Goal: Task Accomplishment & Management: Use online tool/utility

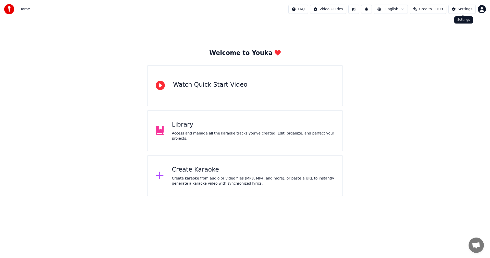
click at [466, 9] on div "Settings" at bounding box center [465, 9] width 15 height 5
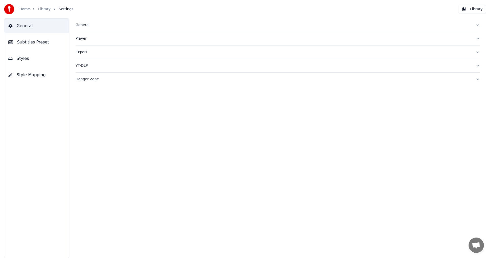
click at [25, 26] on span "General" at bounding box center [25, 26] width 16 height 6
click at [80, 27] on div "General" at bounding box center [274, 24] width 396 height 5
click at [28, 9] on link "Home" at bounding box center [24, 9] width 10 height 5
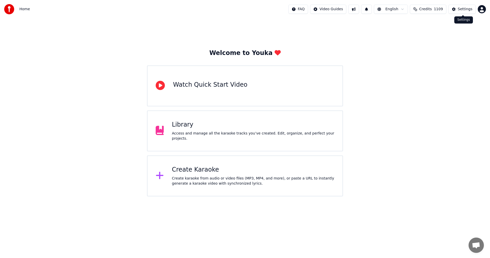
click at [462, 11] on div "Settings" at bounding box center [465, 9] width 15 height 5
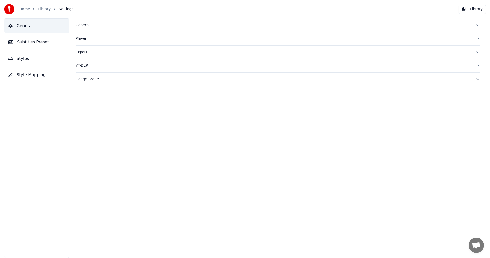
click at [79, 27] on div "General" at bounding box center [274, 24] width 396 height 5
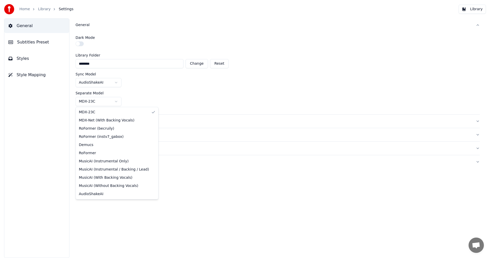
click at [116, 99] on html "Home Library Settings Library General Subtitles Preset Styles Style Mapping Gen…" at bounding box center [245, 129] width 490 height 258
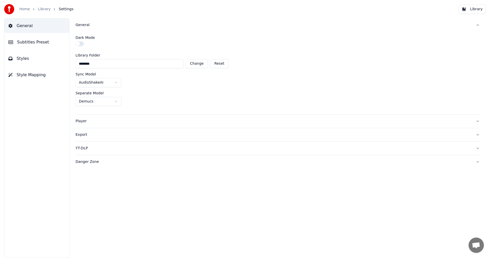
click at [306, 78] on div "AudioShakeAI" at bounding box center [278, 82] width 404 height 9
click at [25, 8] on link "Home" at bounding box center [24, 9] width 10 height 5
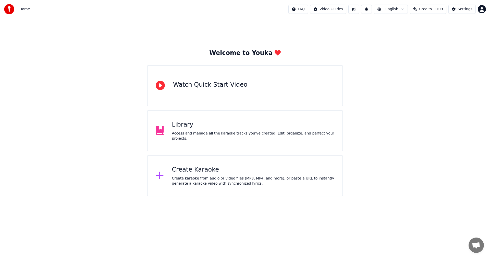
click at [195, 170] on div "Create Karaoke" at bounding box center [253, 169] width 163 height 8
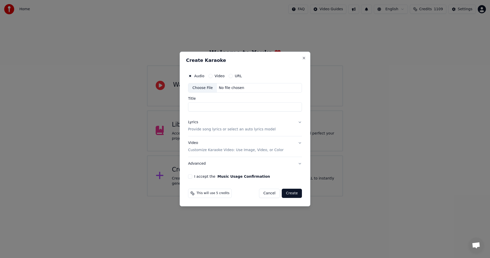
click at [202, 88] on div "Choose File" at bounding box center [202, 87] width 29 height 9
type input "*********"
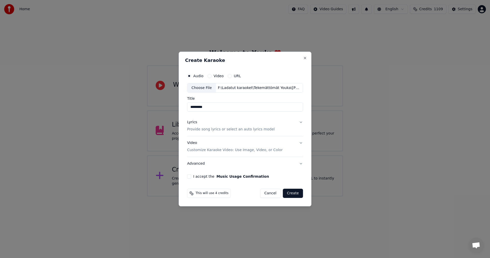
click at [300, 122] on button "Lyrics Provide song lyrics or select an auto lyrics model" at bounding box center [245, 126] width 116 height 20
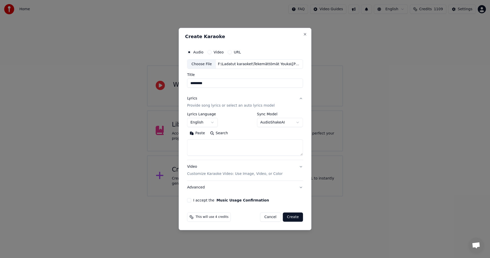
click at [202, 133] on button "Paste" at bounding box center [197, 133] width 20 height 8
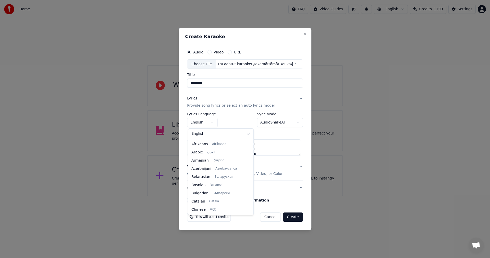
click at [212, 121] on body "**********" at bounding box center [245, 98] width 490 height 196
type textarea "**********"
select select "**"
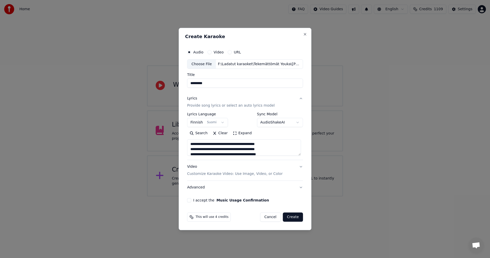
click at [190, 200] on button "I accept the Music Usage Confirmation" at bounding box center [189, 200] width 4 height 4
click at [291, 218] on button "Create" at bounding box center [293, 216] width 20 height 9
type textarea "**********"
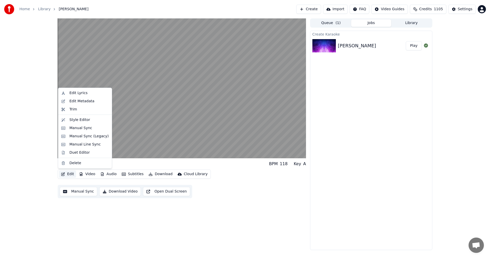
click at [69, 173] on button "Edit" at bounding box center [67, 173] width 17 height 7
click at [80, 136] on div "Manual Sync (Legacy)" at bounding box center [88, 135] width 39 height 5
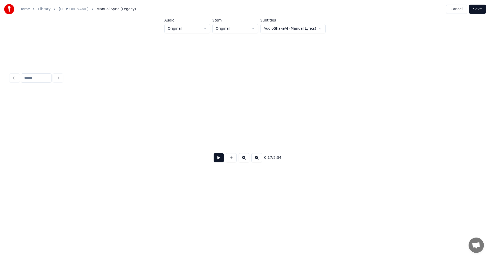
scroll to position [0, 2017]
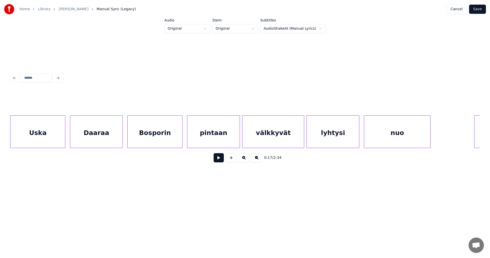
click at [221, 159] on button at bounding box center [219, 157] width 10 height 9
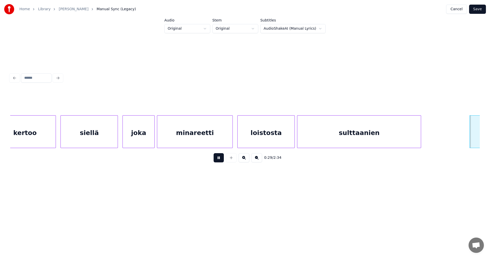
scroll to position [0, 3430]
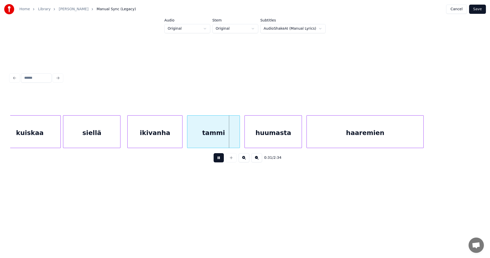
click at [218, 159] on button at bounding box center [219, 157] width 10 height 9
click at [165, 141] on div "ikivanha" at bounding box center [153, 132] width 55 height 35
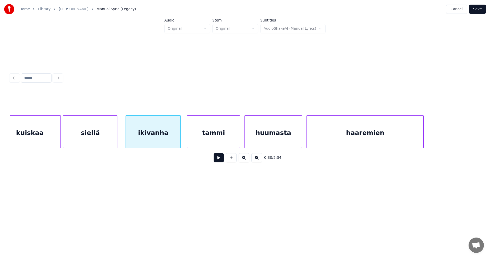
click at [116, 137] on div at bounding box center [117, 131] width 2 height 32
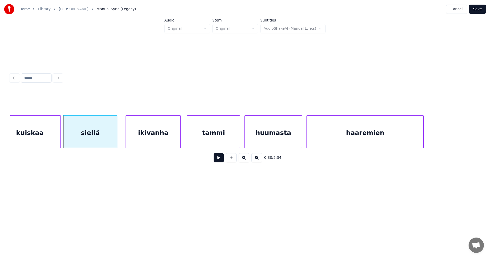
click at [103, 139] on div "siellä" at bounding box center [90, 132] width 54 height 35
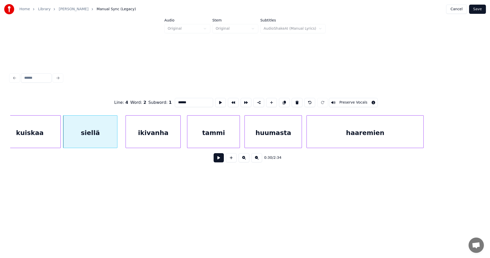
click at [219, 161] on button at bounding box center [219, 157] width 10 height 9
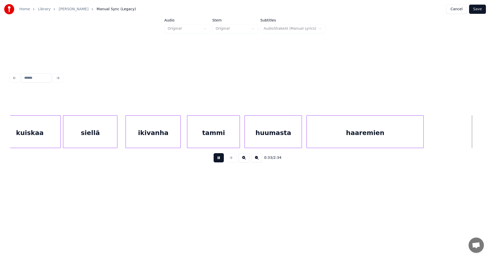
scroll to position [0, 3901]
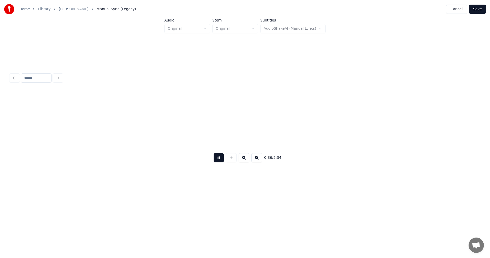
click at [219, 160] on button at bounding box center [219, 157] width 10 height 9
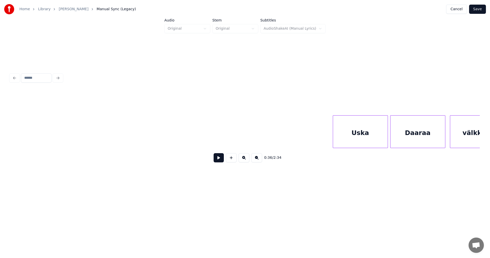
scroll to position [0, 5649]
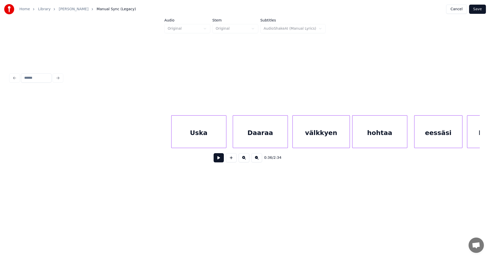
click at [191, 141] on div "Uska" at bounding box center [199, 132] width 55 height 35
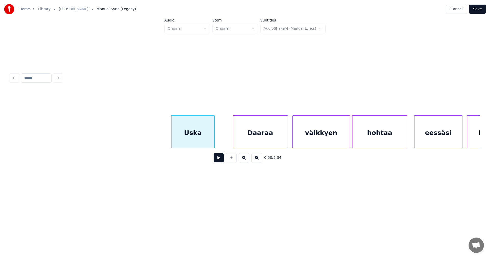
click at [213, 143] on div at bounding box center [214, 131] width 2 height 32
click at [235, 144] on div "Daaraa" at bounding box center [252, 132] width 55 height 35
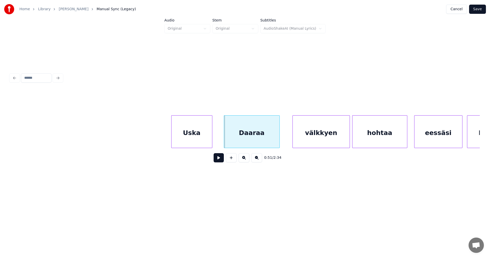
click at [224, 142] on div at bounding box center [225, 131] width 2 height 32
click at [197, 139] on div "Uska" at bounding box center [192, 132] width 41 height 35
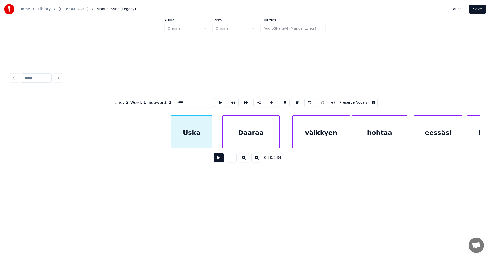
click at [218, 158] on button at bounding box center [219, 157] width 10 height 9
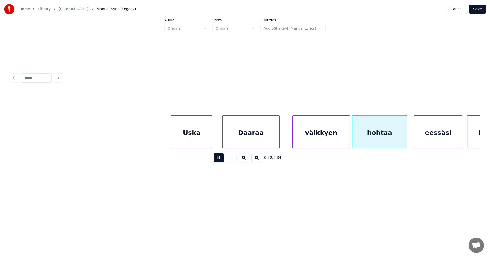
drag, startPoint x: 218, startPoint y: 158, endPoint x: 266, endPoint y: 158, distance: 48.2
click at [219, 158] on button at bounding box center [219, 157] width 10 height 9
click at [347, 143] on div at bounding box center [348, 131] width 2 height 32
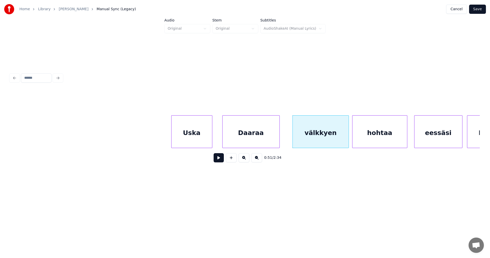
click at [221, 158] on button at bounding box center [219, 157] width 10 height 9
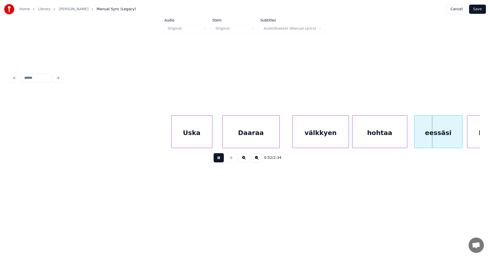
drag, startPoint x: 221, startPoint y: 158, endPoint x: 344, endPoint y: 178, distance: 124.7
click at [223, 158] on button at bounding box center [219, 157] width 10 height 9
click at [404, 138] on div at bounding box center [405, 131] width 2 height 32
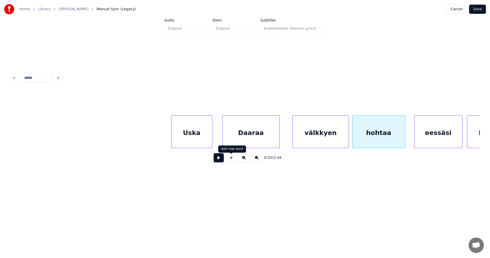
click at [221, 160] on button at bounding box center [219, 157] width 10 height 9
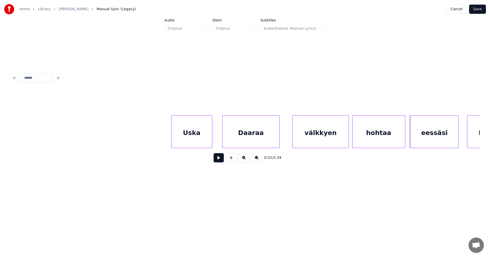
click at [429, 143] on div "eessäsi" at bounding box center [435, 132] width 48 height 35
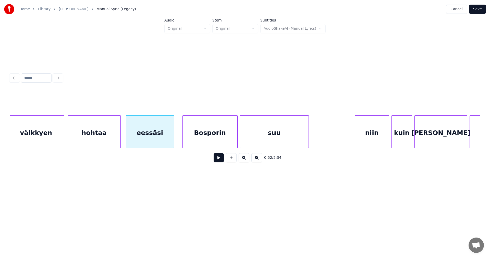
scroll to position [0, 5935]
click at [217, 136] on div "Bosporin" at bounding box center [206, 132] width 55 height 35
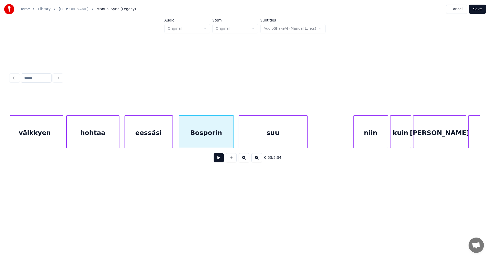
click at [219, 159] on button at bounding box center [219, 157] width 10 height 9
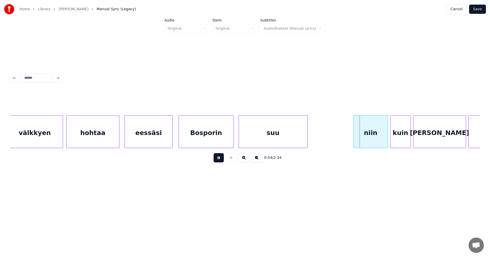
drag, startPoint x: 220, startPoint y: 159, endPoint x: 323, endPoint y: 167, distance: 103.9
click at [220, 159] on button at bounding box center [219, 157] width 10 height 9
click at [360, 140] on div "niin" at bounding box center [368, 132] width 34 height 35
click at [398, 143] on div "kuin" at bounding box center [399, 132] width 20 height 35
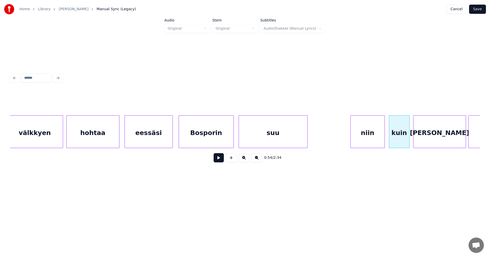
click at [222, 160] on button at bounding box center [219, 157] width 10 height 9
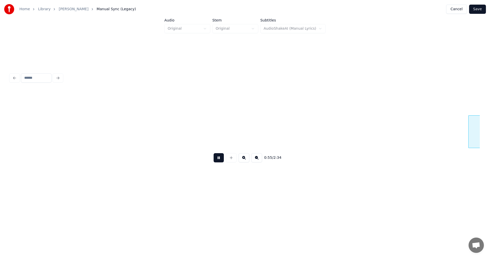
scroll to position [0, 6406]
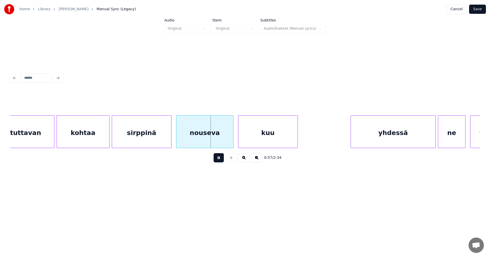
click at [222, 160] on button at bounding box center [219, 157] width 10 height 9
click at [157, 136] on div "sirppinä" at bounding box center [141, 132] width 59 height 35
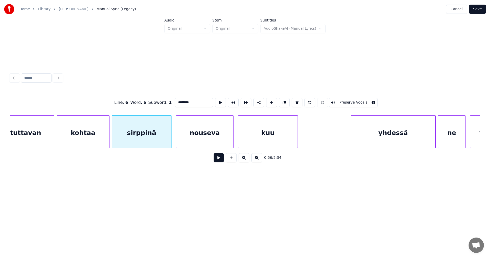
click at [219, 160] on button at bounding box center [219, 157] width 10 height 9
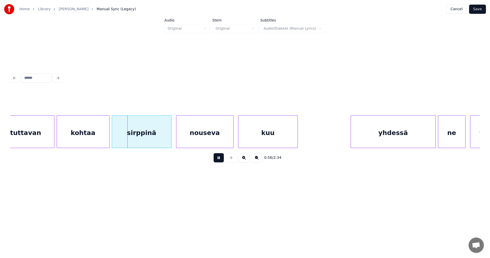
click at [219, 159] on button at bounding box center [219, 157] width 10 height 9
click at [164, 140] on div at bounding box center [164, 131] width 2 height 32
click at [189, 140] on div "nouseva" at bounding box center [197, 132] width 57 height 35
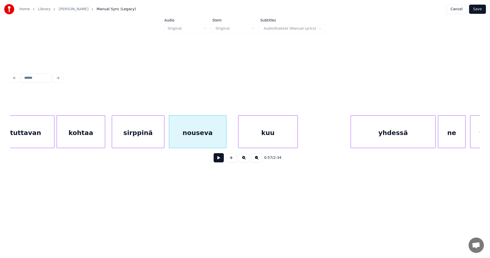
click at [105, 138] on div at bounding box center [104, 131] width 2 height 32
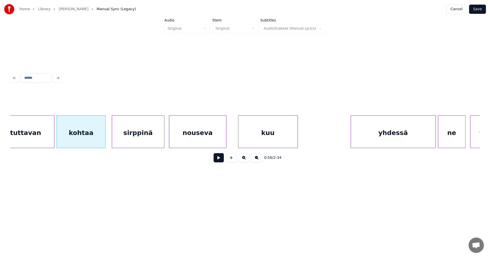
click at [105, 137] on div at bounding box center [105, 131] width 2 height 32
click at [77, 138] on div "kohtaa" at bounding box center [81, 132] width 49 height 35
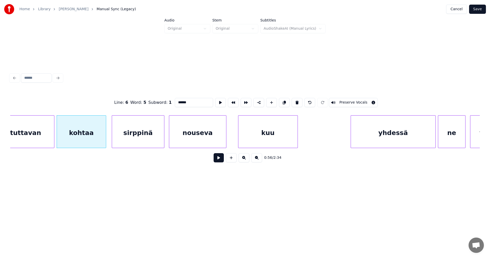
click at [220, 159] on button at bounding box center [219, 157] width 10 height 9
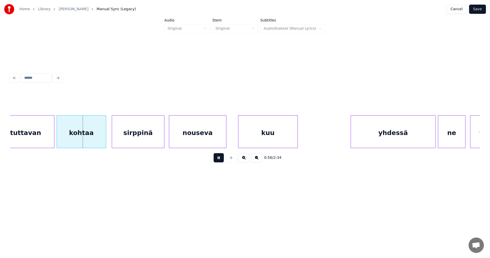
click at [220, 159] on button at bounding box center [219, 157] width 10 height 9
click at [220, 158] on button at bounding box center [219, 157] width 10 height 9
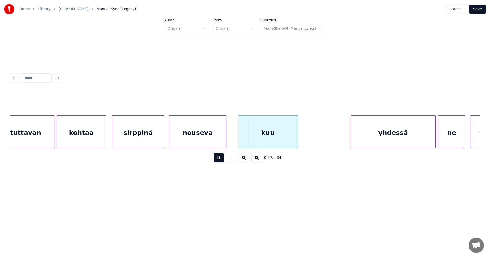
click at [219, 158] on button at bounding box center [219, 157] width 10 height 9
click at [112, 137] on div at bounding box center [113, 131] width 2 height 32
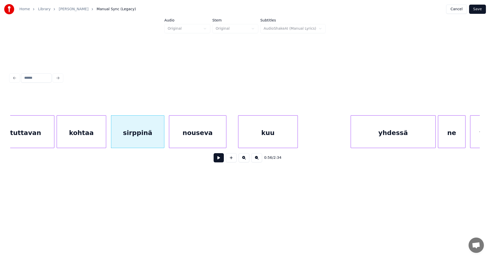
click at [215, 160] on button at bounding box center [219, 157] width 10 height 9
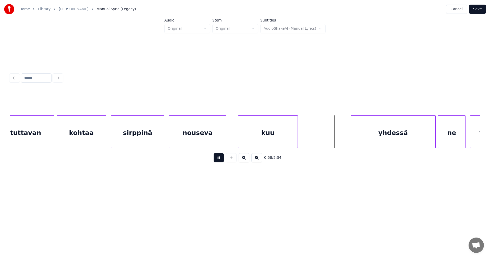
click at [218, 158] on button at bounding box center [219, 157] width 10 height 9
click at [361, 145] on div "yhdessä" at bounding box center [389, 132] width 84 height 35
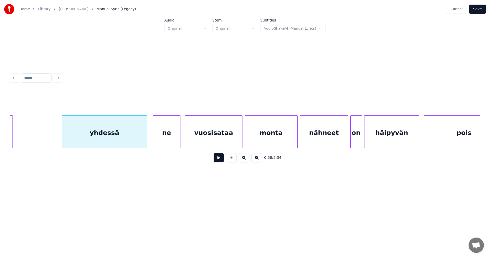
scroll to position [0, 6692]
click at [177, 137] on div at bounding box center [178, 131] width 2 height 32
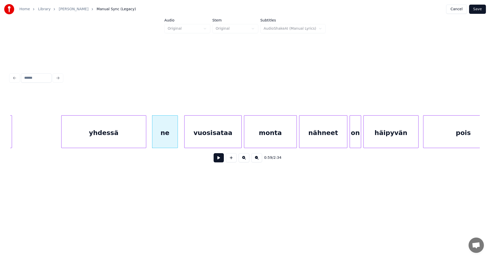
click at [162, 137] on div "ne" at bounding box center [164, 132] width 25 height 35
click at [219, 160] on button at bounding box center [219, 157] width 10 height 9
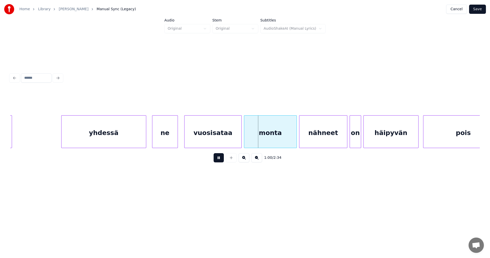
click at [219, 160] on button at bounding box center [219, 157] width 10 height 9
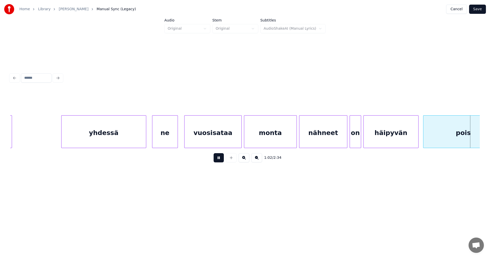
drag, startPoint x: 219, startPoint y: 160, endPoint x: 321, endPoint y: 143, distance: 103.2
click at [221, 160] on button at bounding box center [219, 157] width 10 height 9
click at [324, 141] on div "nähneet" at bounding box center [323, 132] width 48 height 35
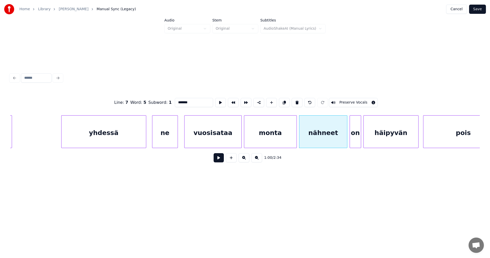
click at [218, 159] on button at bounding box center [219, 157] width 10 height 9
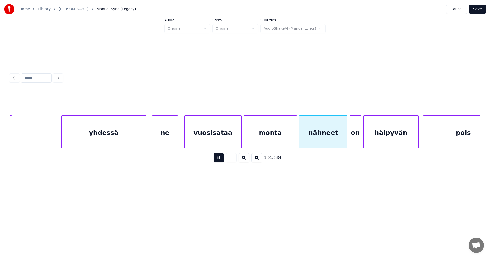
click at [218, 159] on button at bounding box center [219, 157] width 10 height 9
click at [342, 140] on div at bounding box center [343, 131] width 2 height 32
click at [352, 142] on div "on" at bounding box center [352, 132] width 11 height 35
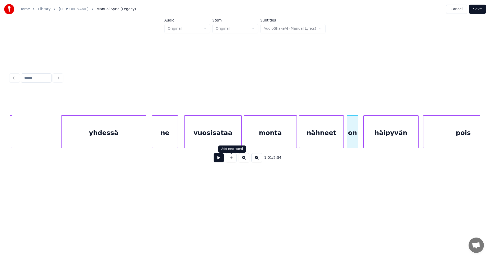
click at [222, 160] on button at bounding box center [219, 157] width 10 height 9
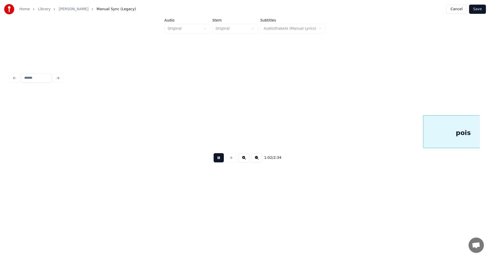
scroll to position [0, 7163]
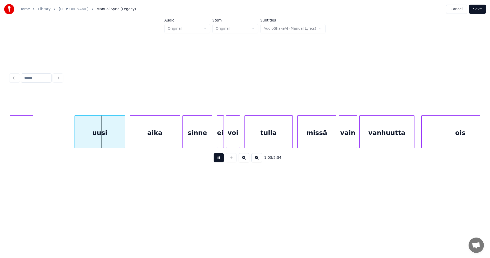
drag, startPoint x: 222, startPoint y: 159, endPoint x: 188, endPoint y: 156, distance: 34.3
click at [221, 159] on button at bounding box center [219, 157] width 10 height 9
click at [104, 138] on div "uusi" at bounding box center [97, 132] width 50 height 35
click at [162, 139] on div "aika" at bounding box center [155, 132] width 50 height 35
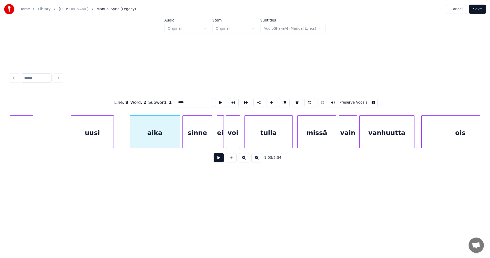
click at [112, 140] on div at bounding box center [113, 131] width 2 height 32
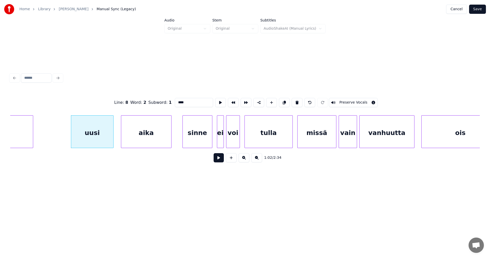
click at [144, 139] on div "aika" at bounding box center [146, 132] width 50 height 35
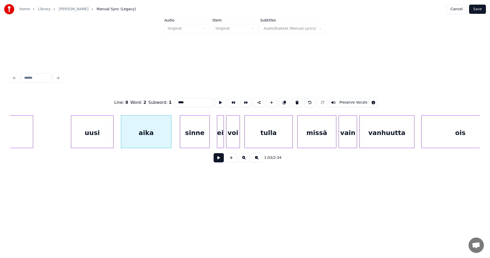
click at [194, 137] on div "sinne" at bounding box center [194, 132] width 29 height 35
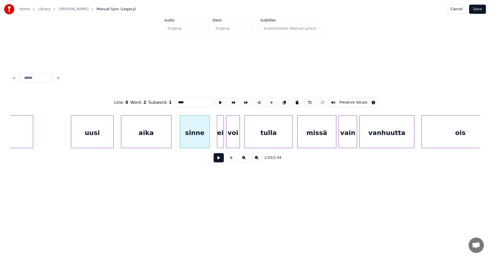
click at [101, 139] on div "uusi" at bounding box center [92, 132] width 42 height 35
type input "****"
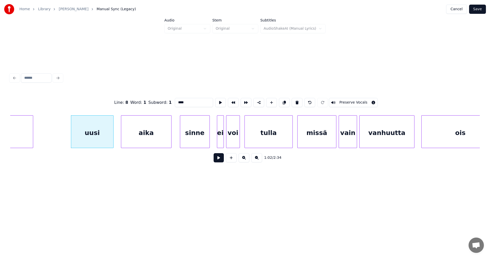
click at [219, 159] on button at bounding box center [219, 157] width 10 height 9
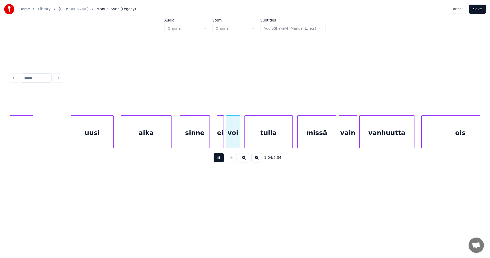
click at [217, 157] on button at bounding box center [219, 157] width 10 height 9
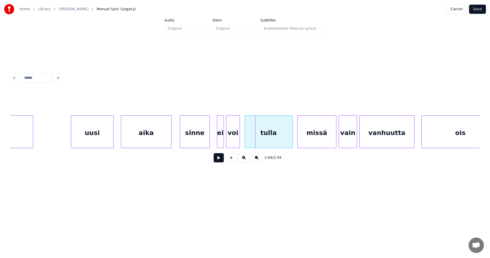
click at [204, 140] on div "sinne" at bounding box center [194, 132] width 29 height 35
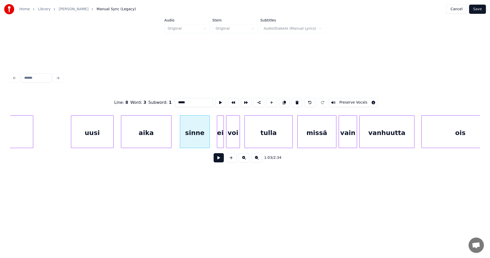
click at [220, 159] on button at bounding box center [219, 157] width 10 height 9
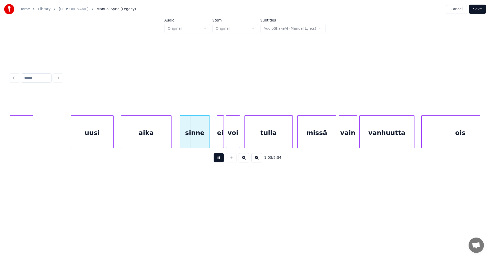
click at [220, 159] on button at bounding box center [219, 157] width 10 height 9
click at [214, 137] on div at bounding box center [214, 131] width 2 height 32
click at [208, 137] on div at bounding box center [209, 131] width 2 height 32
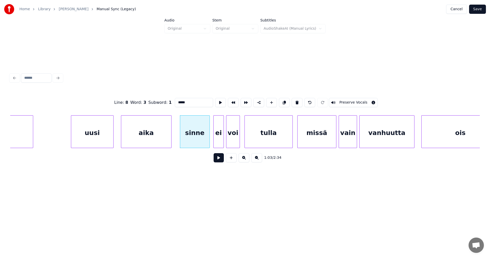
click at [218, 160] on button at bounding box center [219, 157] width 10 height 9
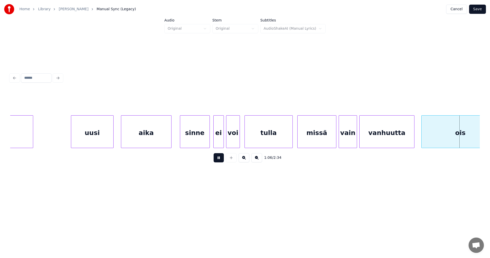
click at [219, 159] on button at bounding box center [219, 157] width 10 height 9
click at [404, 139] on div "vanhuutta" at bounding box center [387, 132] width 55 height 35
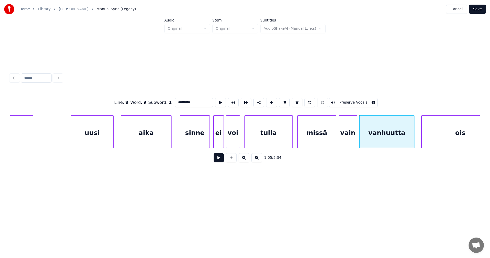
click at [217, 161] on button at bounding box center [219, 157] width 10 height 9
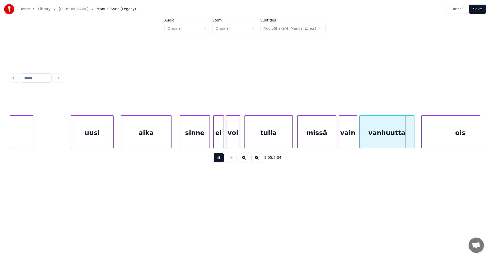
click at [218, 160] on button at bounding box center [219, 157] width 10 height 9
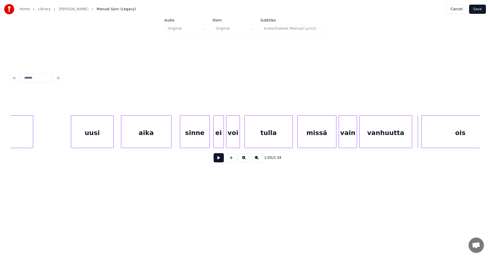
click at [410, 143] on div at bounding box center [411, 131] width 2 height 32
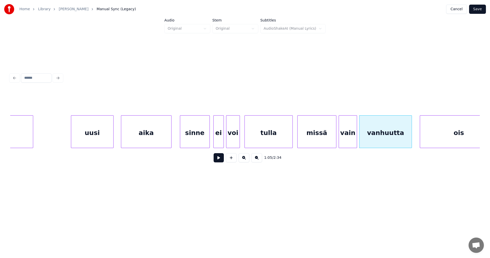
scroll to position [0, 7181]
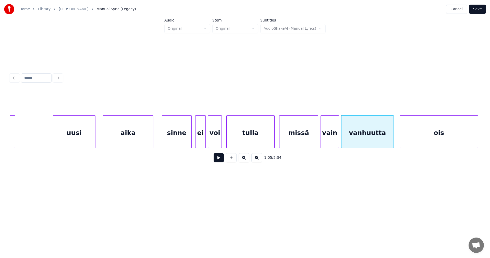
click at [426, 145] on div "ois" at bounding box center [439, 132] width 78 height 35
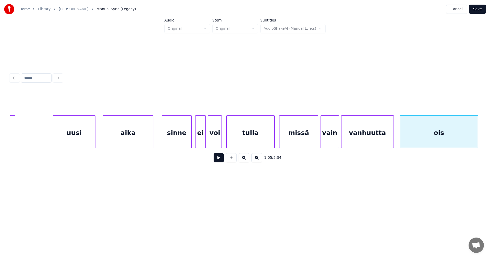
click at [221, 160] on button at bounding box center [219, 157] width 10 height 9
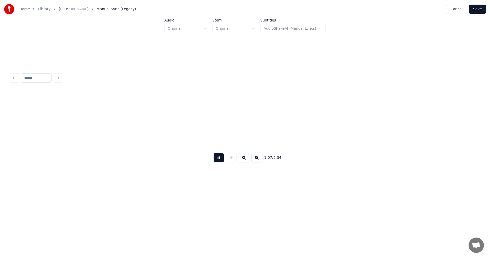
click at [221, 160] on button at bounding box center [219, 157] width 10 height 9
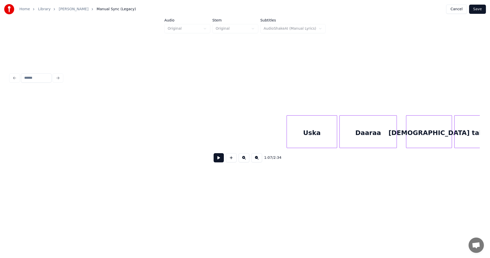
scroll to position [0, 9920]
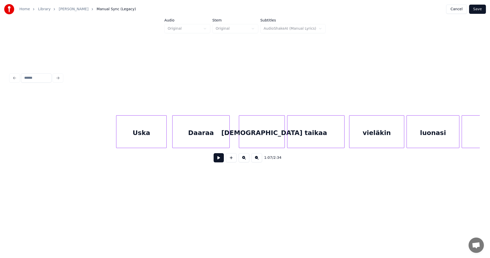
click at [160, 133] on div "Uska" at bounding box center [141, 132] width 50 height 35
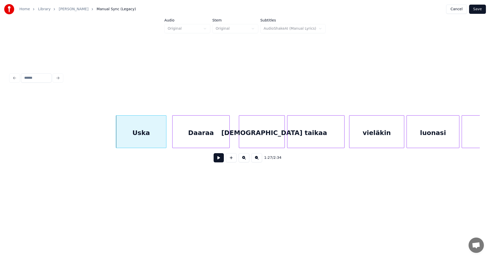
click at [208, 137] on div "Daaraa" at bounding box center [201, 132] width 57 height 35
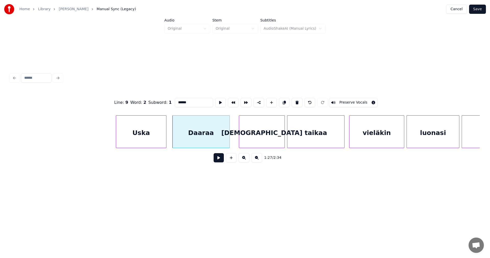
click at [217, 161] on button at bounding box center [219, 157] width 10 height 9
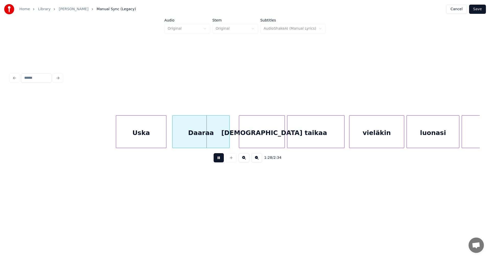
click at [217, 160] on button at bounding box center [219, 157] width 10 height 9
click at [228, 141] on div at bounding box center [229, 131] width 2 height 32
click at [248, 140] on div "[DEMOGRAPHIC_DATA]" at bounding box center [258, 132] width 45 height 35
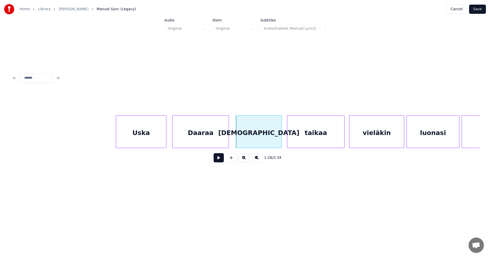
click at [220, 159] on button at bounding box center [219, 157] width 10 height 9
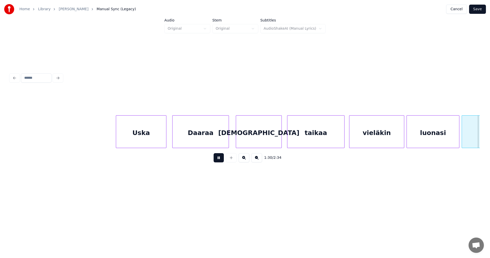
scroll to position [0, 10391]
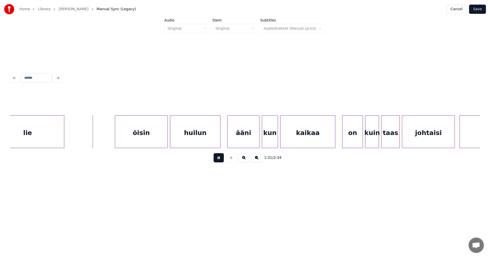
click at [220, 158] on button at bounding box center [219, 157] width 10 height 9
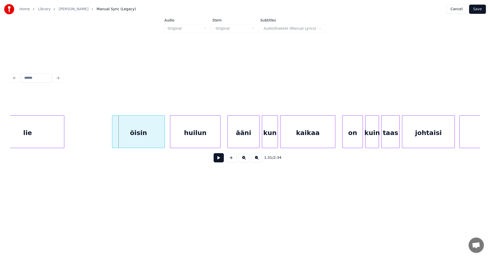
click at [136, 131] on div "öisin" at bounding box center [138, 132] width 52 height 35
click at [218, 142] on div at bounding box center [219, 131] width 2 height 32
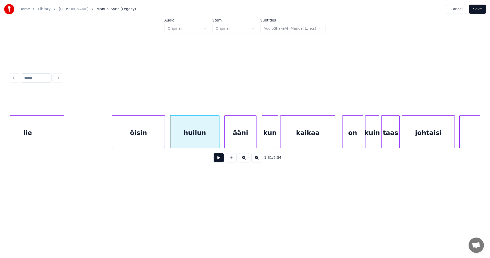
click at [235, 142] on div "ääni" at bounding box center [241, 132] width 32 height 35
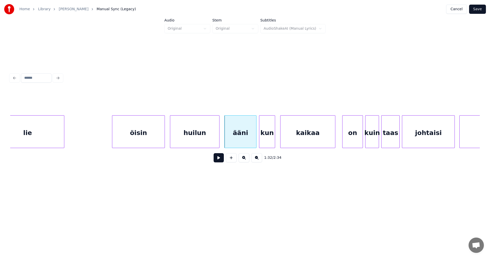
click at [264, 143] on div "kun" at bounding box center [267, 132] width 16 height 35
click at [157, 132] on div "öisin" at bounding box center [138, 132] width 52 height 35
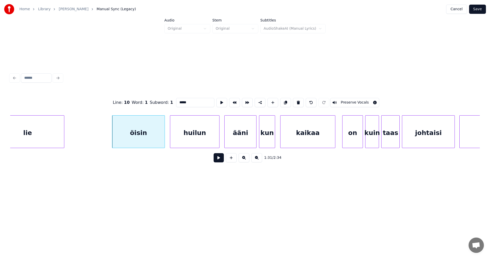
click at [218, 161] on button at bounding box center [219, 157] width 10 height 9
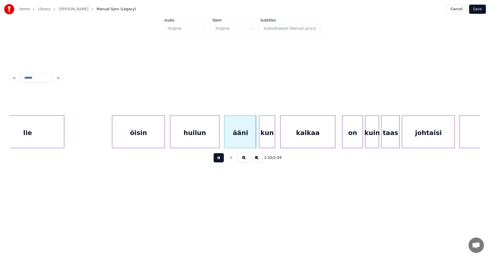
drag, startPoint x: 217, startPoint y: 160, endPoint x: 160, endPoint y: 144, distance: 59.3
click at [215, 160] on button at bounding box center [219, 157] width 10 height 9
click at [110, 133] on div at bounding box center [111, 131] width 2 height 32
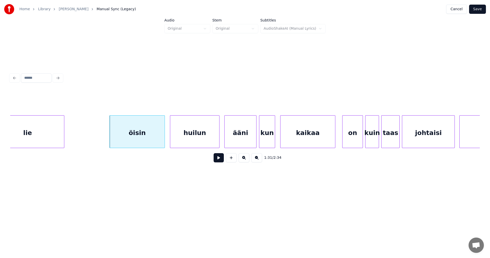
click at [217, 161] on button at bounding box center [219, 157] width 10 height 9
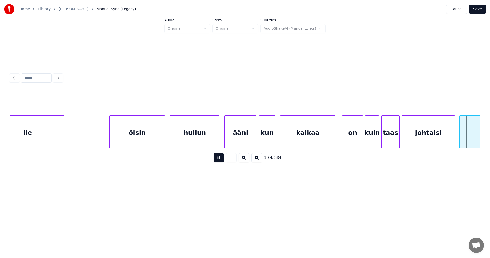
scroll to position [0, 10862]
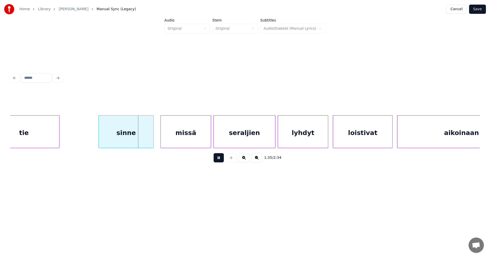
click at [217, 161] on button at bounding box center [219, 157] width 10 height 9
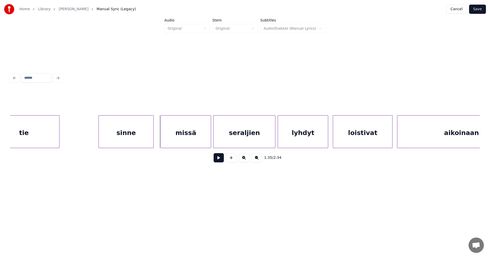
click at [139, 133] on div "sinne" at bounding box center [126, 132] width 55 height 35
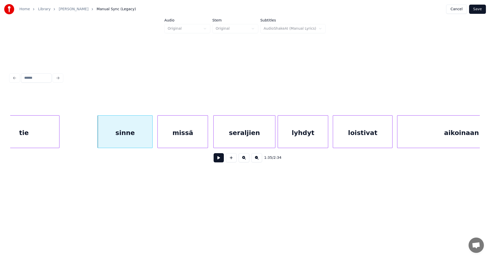
click at [172, 138] on div "missä" at bounding box center [183, 132] width 50 height 35
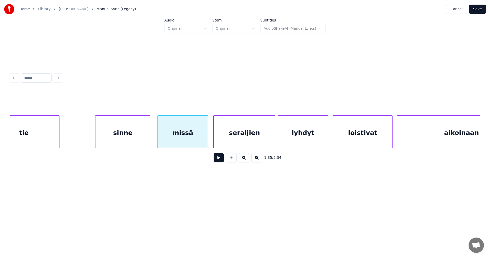
click at [142, 138] on div "sinne" at bounding box center [122, 132] width 55 height 35
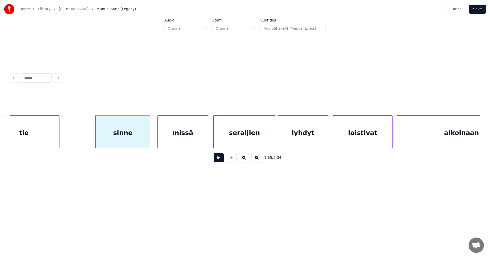
click at [217, 160] on button at bounding box center [219, 157] width 10 height 9
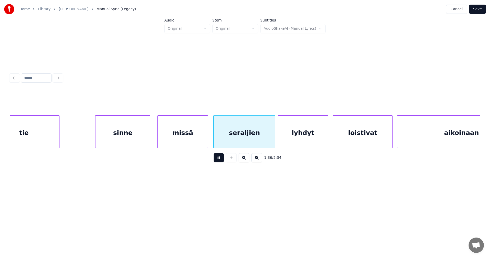
click at [218, 160] on button at bounding box center [219, 157] width 10 height 9
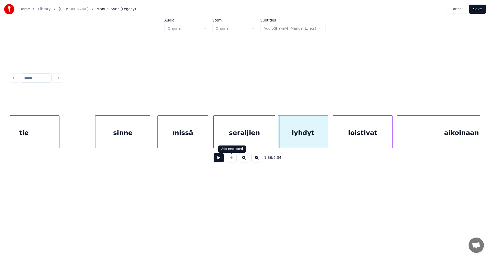
click at [219, 160] on button at bounding box center [219, 157] width 10 height 9
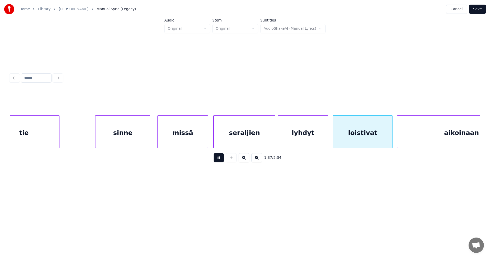
drag, startPoint x: 219, startPoint y: 160, endPoint x: 233, endPoint y: 159, distance: 13.8
click at [223, 160] on button at bounding box center [219, 157] width 10 height 9
click at [307, 139] on div "lyhdyt" at bounding box center [303, 132] width 50 height 35
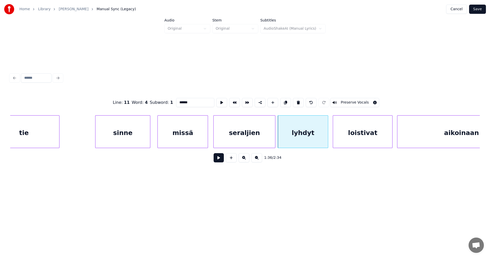
click at [220, 157] on button at bounding box center [219, 157] width 10 height 9
drag, startPoint x: 220, startPoint y: 157, endPoint x: 230, endPoint y: 157, distance: 9.7
click at [221, 157] on button at bounding box center [219, 157] width 10 height 9
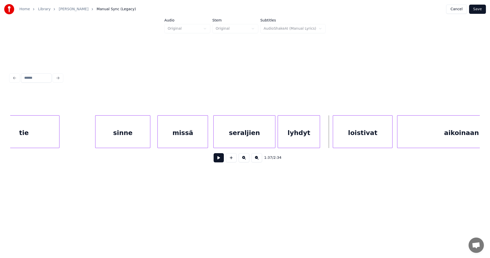
click at [319, 141] on div at bounding box center [319, 131] width 2 height 32
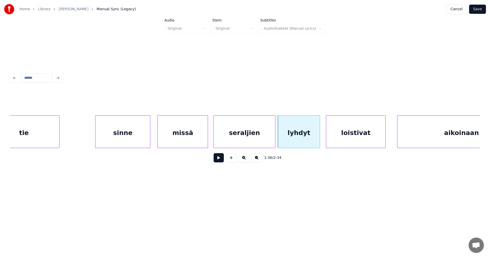
click at [339, 145] on div "loistivat" at bounding box center [355, 132] width 59 height 35
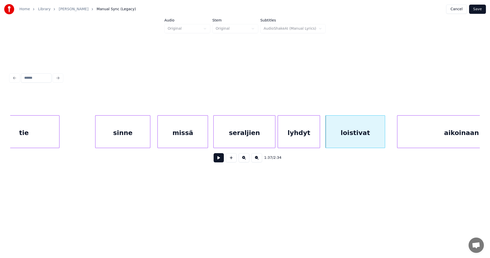
scroll to position [0, 10907]
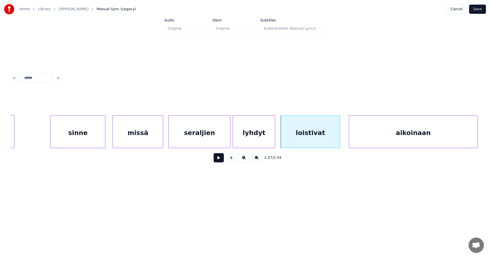
click at [424, 144] on div "aikoinaan" at bounding box center [413, 132] width 128 height 35
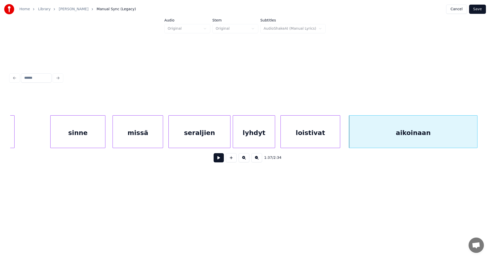
click at [221, 159] on button at bounding box center [219, 157] width 10 height 9
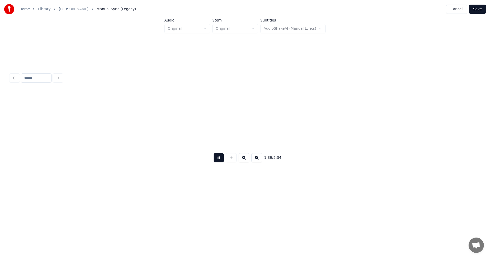
scroll to position [0, 11378]
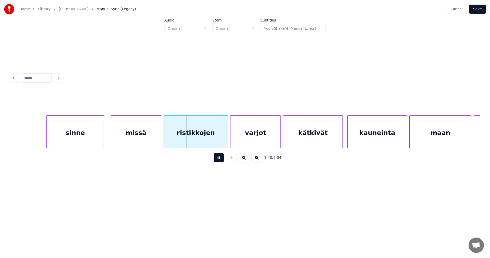
click at [217, 156] on button at bounding box center [219, 157] width 10 height 9
click at [144, 132] on div "missä" at bounding box center [136, 132] width 50 height 35
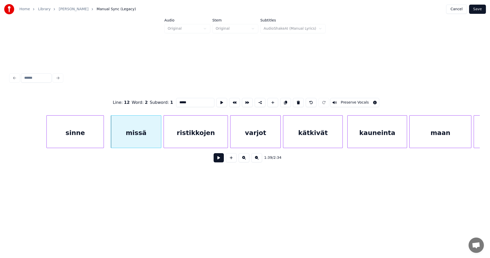
click at [218, 160] on button at bounding box center [219, 157] width 10 height 9
click at [218, 159] on button at bounding box center [219, 157] width 10 height 9
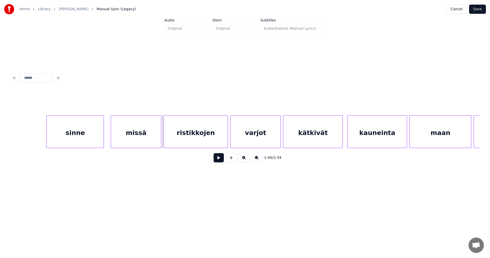
click at [218, 160] on button at bounding box center [219, 157] width 10 height 9
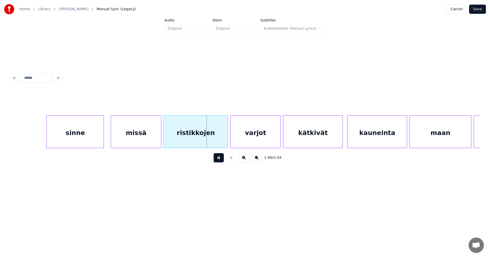
click at [218, 159] on button at bounding box center [219, 157] width 10 height 9
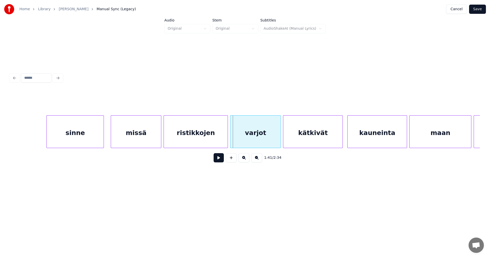
click at [220, 160] on button at bounding box center [219, 157] width 10 height 9
click at [220, 159] on button at bounding box center [219, 157] width 10 height 9
click at [270, 140] on div at bounding box center [270, 131] width 2 height 32
click at [222, 159] on button at bounding box center [219, 157] width 10 height 9
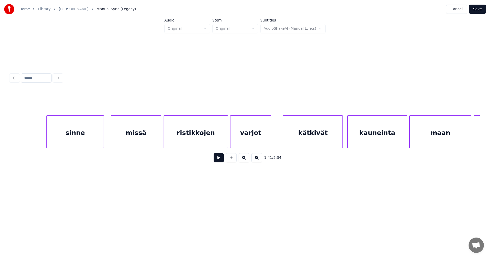
click at [322, 142] on div "kätkivät" at bounding box center [312, 132] width 59 height 35
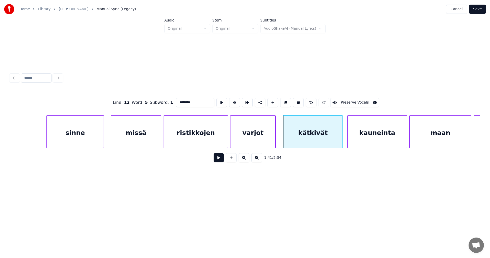
click at [274, 139] on div at bounding box center [275, 131] width 2 height 32
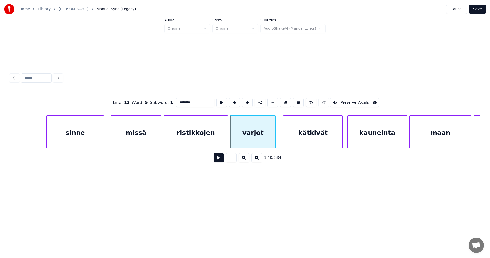
click at [221, 160] on button at bounding box center [219, 157] width 10 height 9
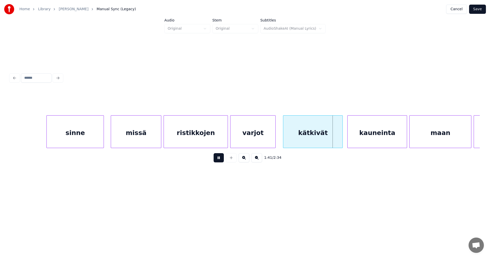
click at [221, 160] on button at bounding box center [219, 157] width 10 height 9
click at [339, 141] on div at bounding box center [340, 131] width 2 height 32
click at [221, 159] on button at bounding box center [219, 157] width 10 height 9
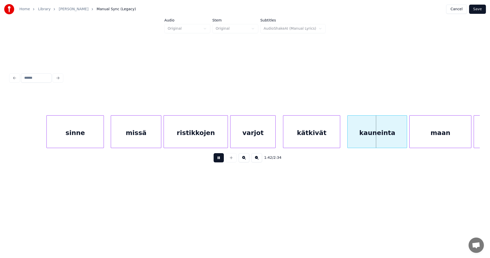
click at [221, 158] on button at bounding box center [219, 157] width 10 height 9
click at [398, 141] on div at bounding box center [398, 131] width 2 height 32
click at [441, 144] on div "maan" at bounding box center [437, 132] width 62 height 35
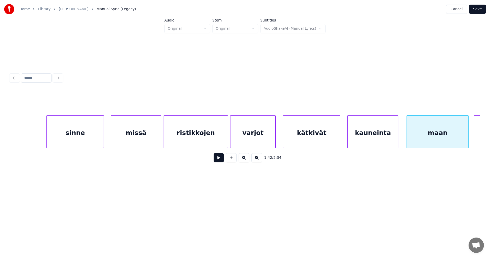
click at [388, 136] on div "kauneinta" at bounding box center [373, 132] width 51 height 35
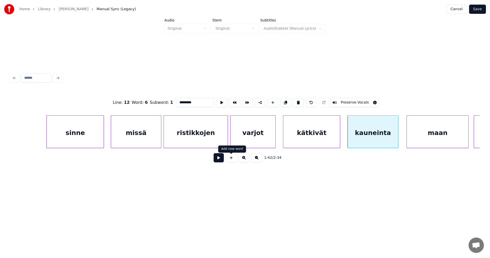
click at [223, 160] on button at bounding box center [219, 157] width 10 height 9
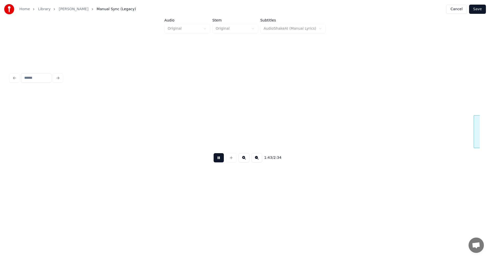
scroll to position [0, 11850]
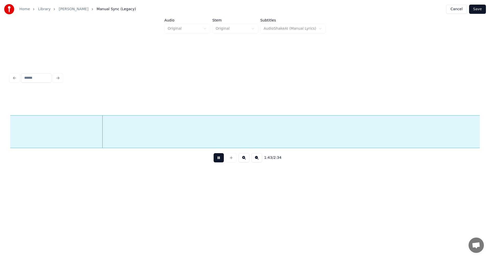
drag, startPoint x: 222, startPoint y: 160, endPoint x: 96, endPoint y: 147, distance: 126.7
click at [222, 159] on button at bounding box center [219, 157] width 10 height 9
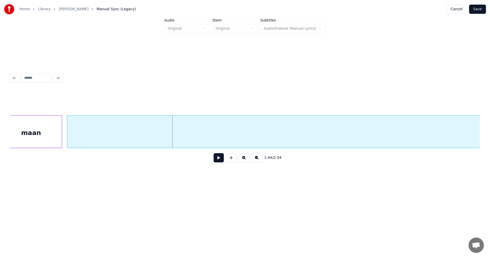
scroll to position [0, 11786]
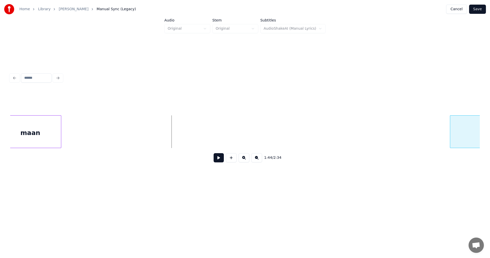
click at [452, 144] on div at bounding box center [451, 131] width 2 height 32
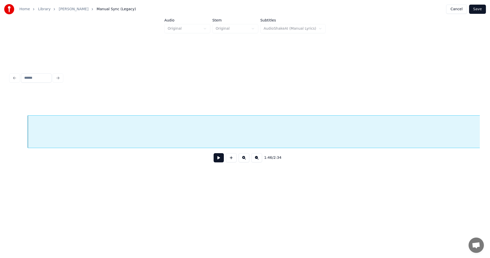
scroll to position [0, 12215]
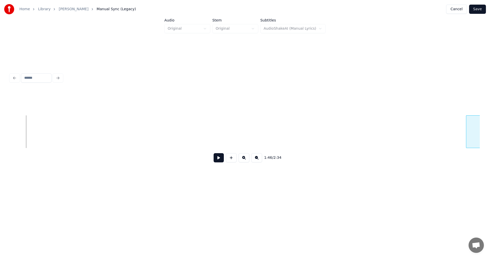
click at [468, 137] on div at bounding box center [467, 131] width 2 height 32
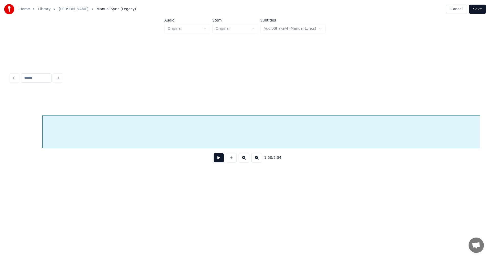
scroll to position [0, 12654]
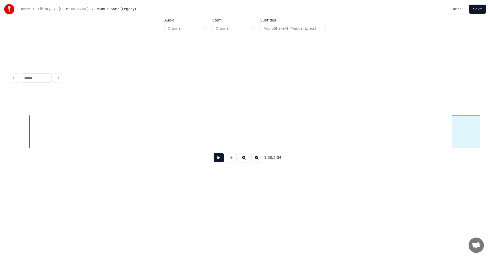
click at [454, 143] on div at bounding box center [453, 131] width 2 height 32
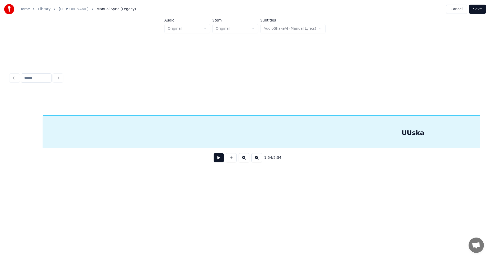
scroll to position [0, 13062]
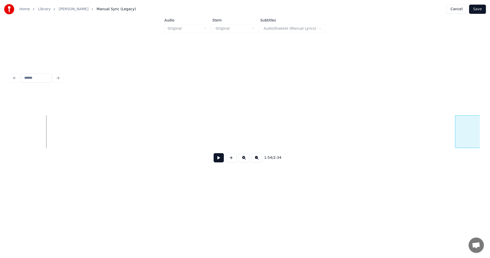
click at [463, 151] on div "1:54 / 2:34" at bounding box center [245, 129] width 470 height 78
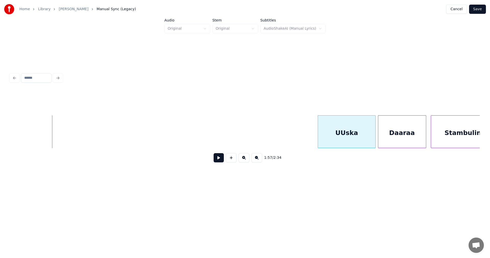
click at [319, 127] on div at bounding box center [319, 131] width 2 height 32
click at [355, 138] on div at bounding box center [356, 131] width 2 height 32
click at [348, 137] on div "UUska" at bounding box center [337, 132] width 38 height 35
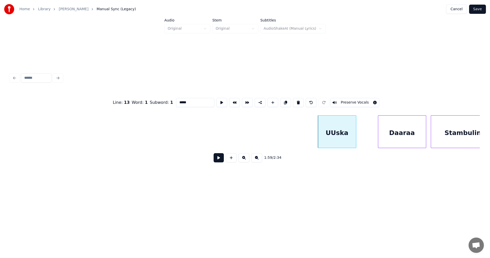
click at [181, 101] on input "*****" at bounding box center [195, 102] width 38 height 9
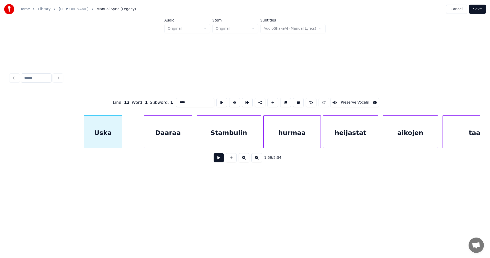
scroll to position [0, 13708]
type input "****"
click at [218, 162] on button at bounding box center [219, 157] width 10 height 9
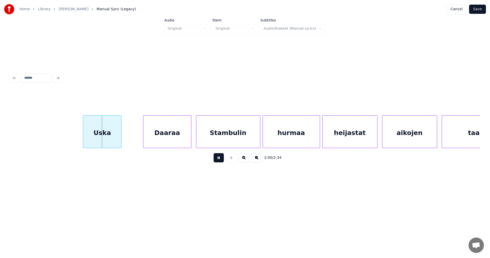
click at [218, 162] on button at bounding box center [219, 157] width 10 height 9
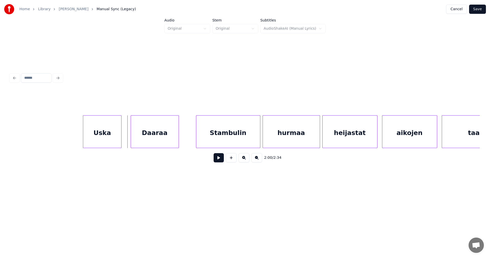
click at [145, 135] on div "Daaraa" at bounding box center [155, 132] width 48 height 35
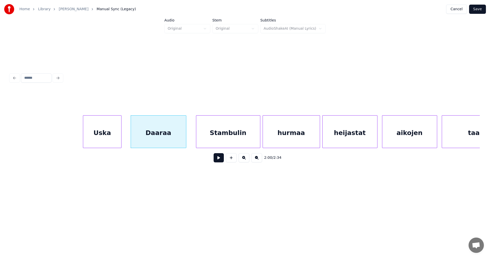
click at [185, 139] on div at bounding box center [186, 131] width 2 height 32
click at [221, 162] on button at bounding box center [219, 157] width 10 height 9
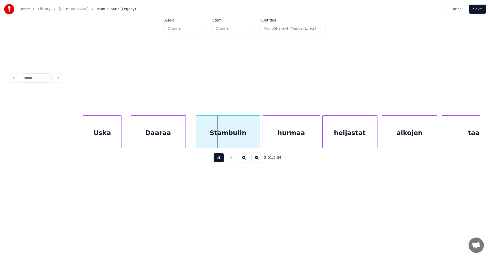
drag, startPoint x: 220, startPoint y: 161, endPoint x: 209, endPoint y: 157, distance: 11.0
click at [216, 159] on button at bounding box center [219, 157] width 10 height 9
click at [162, 140] on div "Daaraa" at bounding box center [158, 132] width 55 height 35
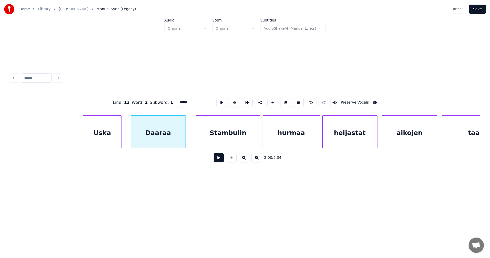
click at [217, 161] on button at bounding box center [219, 157] width 10 height 9
drag, startPoint x: 217, startPoint y: 161, endPoint x: 179, endPoint y: 155, distance: 38.4
click at [217, 161] on button at bounding box center [219, 157] width 10 height 9
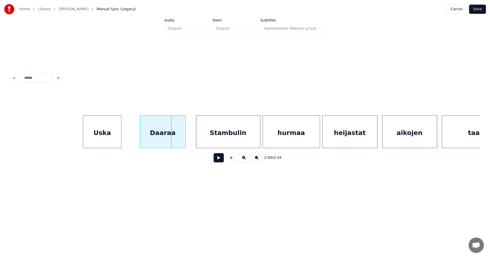
click at [140, 136] on div at bounding box center [141, 131] width 2 height 32
click at [134, 138] on div at bounding box center [134, 131] width 2 height 32
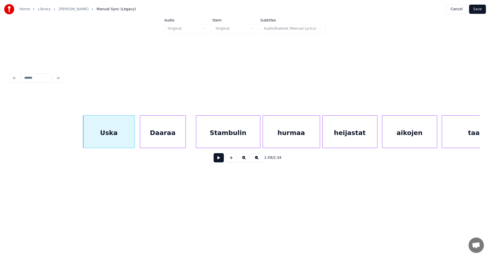
click at [124, 139] on div "Uska" at bounding box center [108, 132] width 51 height 35
click at [218, 159] on button at bounding box center [219, 157] width 10 height 9
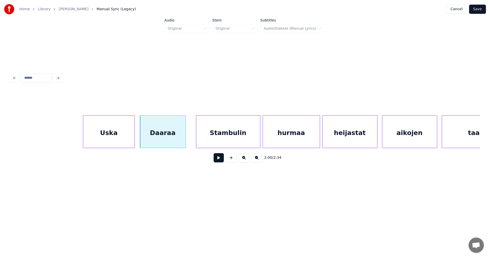
click at [218, 161] on button at bounding box center [219, 157] width 10 height 9
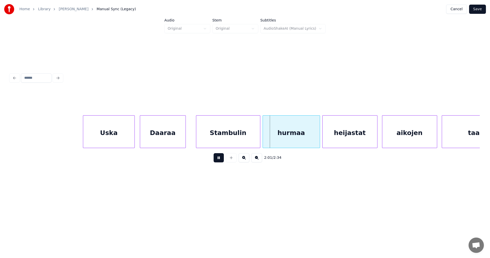
drag, startPoint x: 218, startPoint y: 161, endPoint x: 230, endPoint y: 156, distance: 12.8
click at [220, 160] on button at bounding box center [219, 157] width 10 height 9
click at [259, 140] on div at bounding box center [259, 131] width 2 height 32
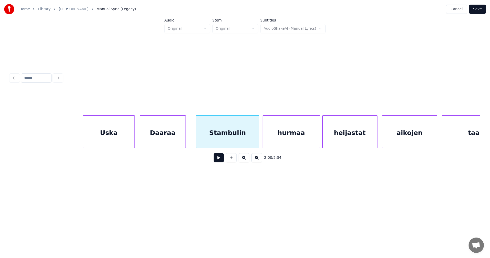
click at [220, 160] on button at bounding box center [219, 157] width 10 height 9
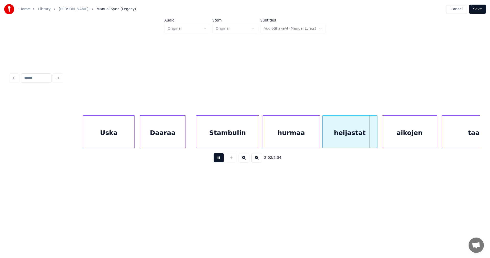
click at [220, 159] on button at bounding box center [219, 157] width 10 height 9
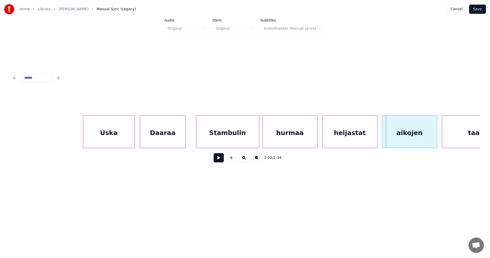
click at [316, 141] on div at bounding box center [317, 131] width 2 height 32
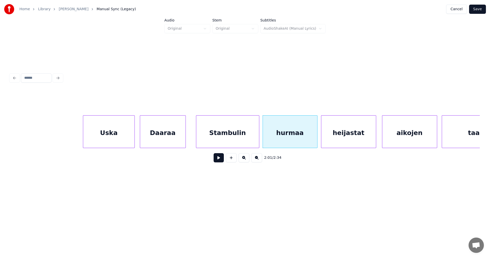
click at [332, 143] on div "heijastat" at bounding box center [348, 132] width 55 height 35
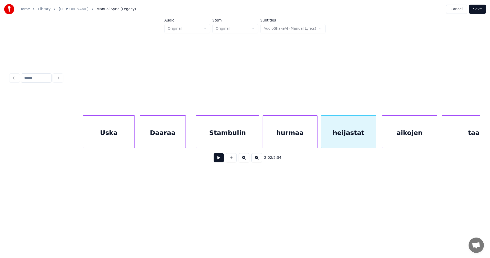
click at [219, 161] on button at bounding box center [219, 157] width 10 height 9
click at [219, 160] on button at bounding box center [219, 157] width 10 height 9
click at [369, 142] on div at bounding box center [369, 131] width 2 height 32
click at [384, 143] on div "aikojen" at bounding box center [405, 132] width 55 height 35
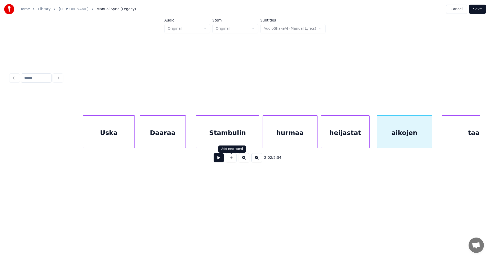
click at [221, 160] on button at bounding box center [219, 157] width 10 height 9
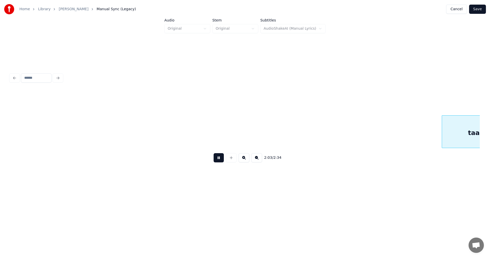
scroll to position [0, 14179]
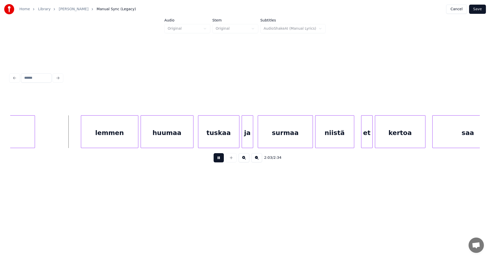
drag, startPoint x: 221, startPoint y: 159, endPoint x: 166, endPoint y: 151, distance: 55.8
click at [219, 158] on button at bounding box center [219, 157] width 10 height 9
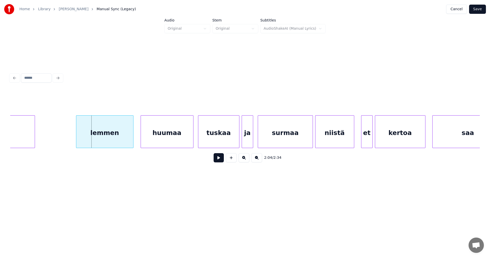
click at [108, 133] on div "lemmen" at bounding box center [104, 132] width 57 height 35
click at [219, 140] on div "tuskaa" at bounding box center [218, 132] width 41 height 35
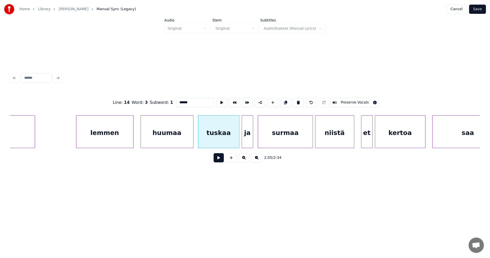
click at [221, 161] on button at bounding box center [219, 157] width 10 height 9
click at [221, 160] on button at bounding box center [219, 157] width 10 height 9
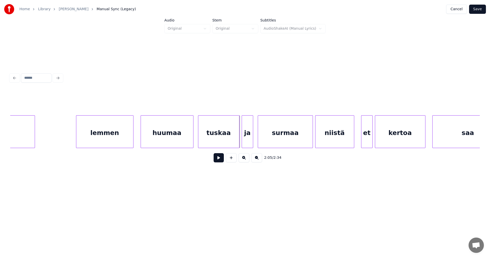
click at [238, 142] on div at bounding box center [239, 131] width 2 height 32
click at [236, 140] on div at bounding box center [236, 131] width 2 height 32
click at [222, 162] on button at bounding box center [219, 157] width 10 height 9
click at [222, 160] on button at bounding box center [219, 157] width 10 height 9
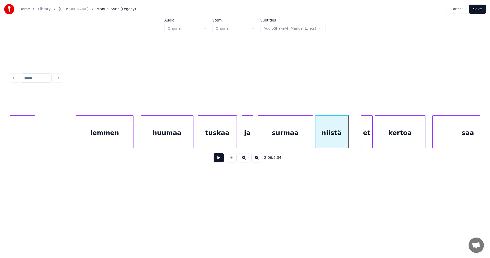
click at [347, 141] on div at bounding box center [347, 131] width 2 height 32
click at [357, 141] on div "et" at bounding box center [359, 132] width 11 height 35
click at [367, 140] on div at bounding box center [366, 131] width 2 height 32
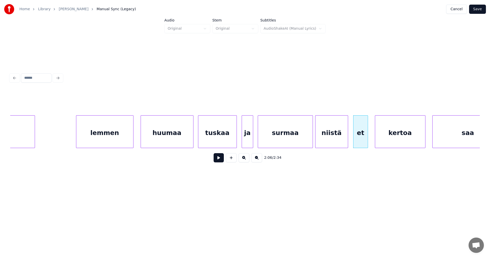
click at [333, 137] on div "niistä" at bounding box center [331, 132] width 32 height 35
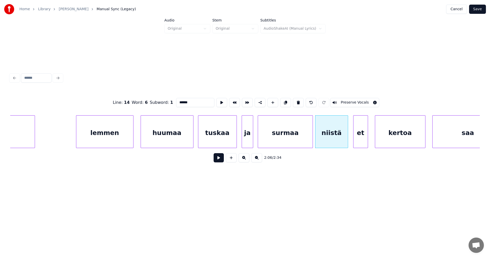
click at [220, 158] on button at bounding box center [219, 157] width 10 height 9
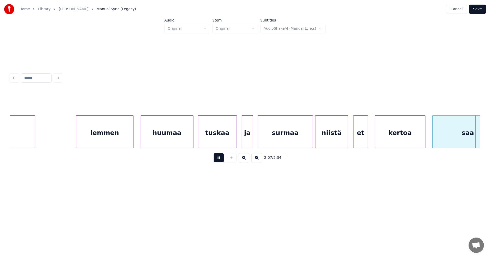
scroll to position [0, 14649]
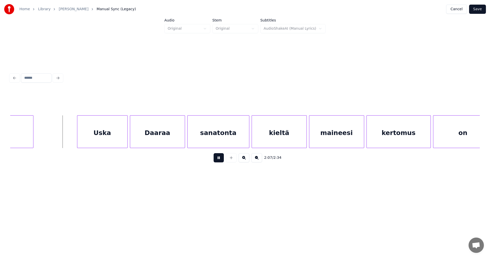
click at [219, 157] on button at bounding box center [219, 157] width 10 height 9
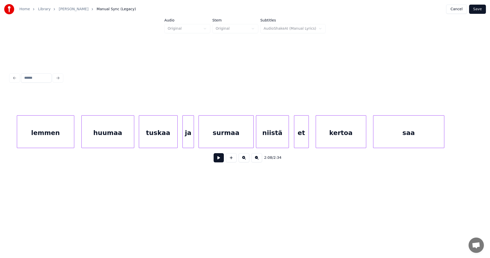
click at [337, 137] on div "kertoa" at bounding box center [341, 132] width 50 height 35
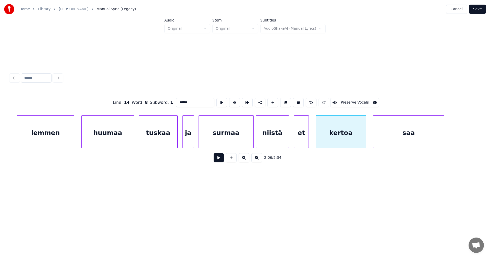
click at [221, 160] on button at bounding box center [219, 157] width 10 height 9
click at [221, 159] on button at bounding box center [219, 157] width 10 height 9
click at [222, 159] on button at bounding box center [219, 157] width 10 height 9
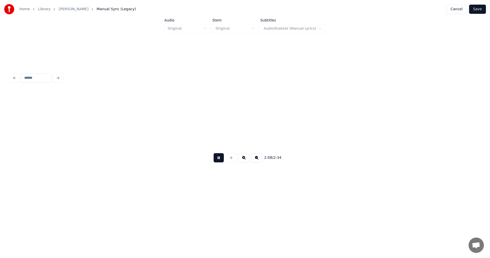
scroll to position [0, 14709]
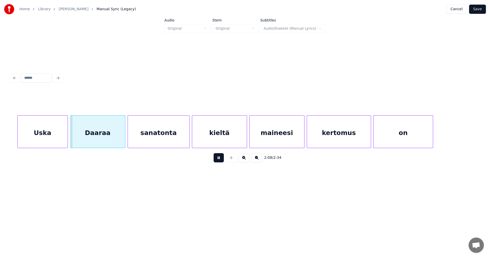
click at [222, 158] on button at bounding box center [219, 157] width 10 height 9
click at [52, 133] on div "Uska" at bounding box center [38, 132] width 50 height 35
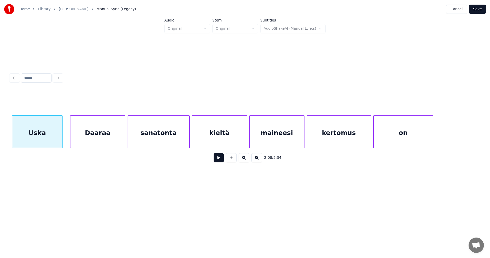
click at [221, 159] on button at bounding box center [219, 157] width 10 height 9
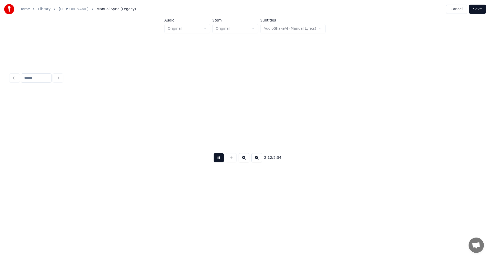
scroll to position [0, 15178]
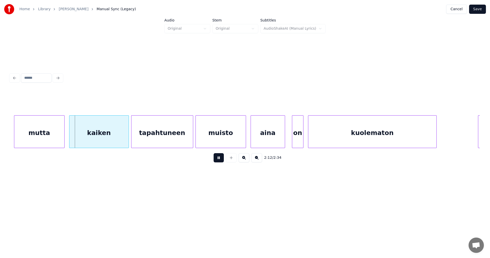
drag, startPoint x: 221, startPoint y: 158, endPoint x: 183, endPoint y: 156, distance: 37.9
click at [215, 157] on button at bounding box center [219, 157] width 10 height 9
click at [47, 131] on div "mutta" at bounding box center [36, 132] width 50 height 35
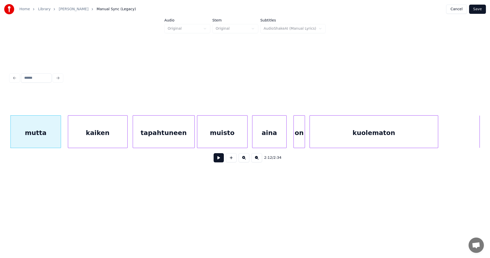
click at [102, 136] on div "kaiken" at bounding box center [97, 132] width 59 height 35
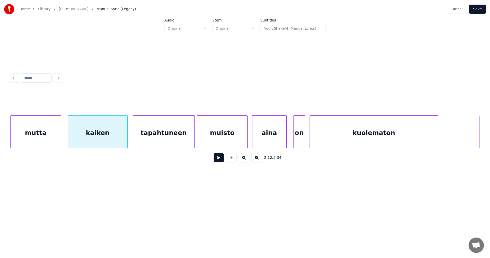
click at [220, 162] on button at bounding box center [219, 157] width 10 height 9
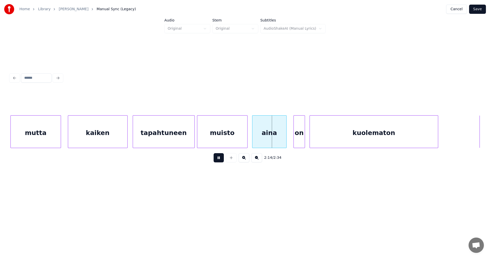
click at [220, 160] on button at bounding box center [219, 157] width 10 height 9
click at [294, 141] on div "on" at bounding box center [297, 132] width 11 height 35
click at [284, 138] on div at bounding box center [284, 131] width 2 height 32
click at [271, 140] on div "aina" at bounding box center [268, 132] width 32 height 35
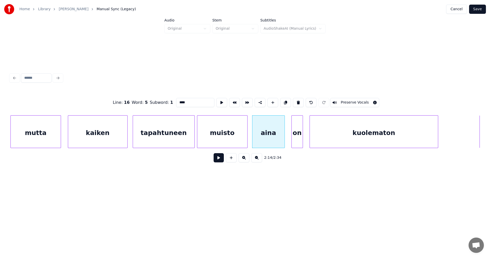
click at [219, 158] on button at bounding box center [219, 157] width 10 height 9
drag, startPoint x: 219, startPoint y: 158, endPoint x: 221, endPoint y: 157, distance: 2.6
click at [220, 157] on button at bounding box center [219, 157] width 10 height 9
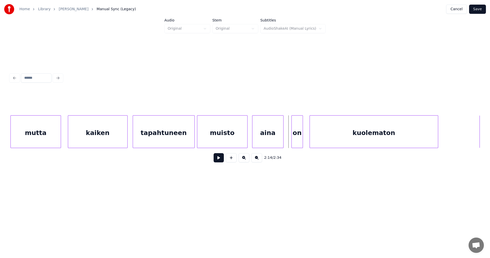
click at [283, 138] on div at bounding box center [283, 131] width 2 height 32
click at [288, 138] on div at bounding box center [289, 131] width 2 height 32
click at [222, 160] on button at bounding box center [219, 157] width 10 height 9
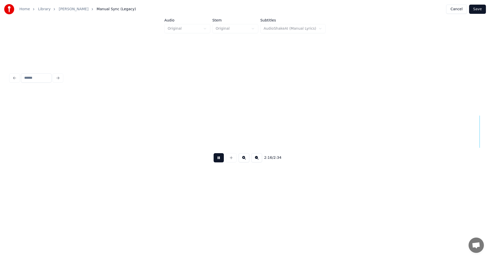
click at [222, 159] on button at bounding box center [219, 157] width 10 height 9
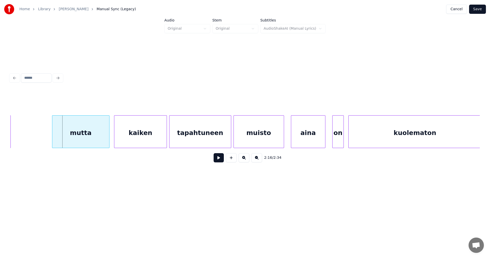
scroll to position [0, 15595]
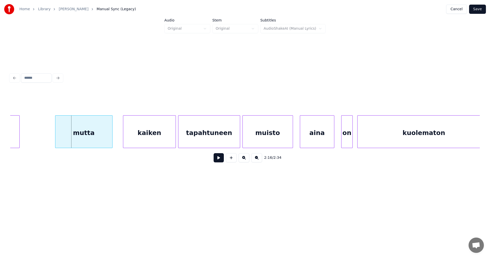
click at [93, 137] on div "mutta" at bounding box center [83, 132] width 57 height 35
click at [157, 143] on div "kaiken" at bounding box center [148, 132] width 52 height 35
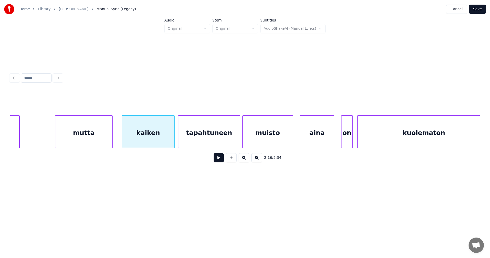
click at [221, 161] on button at bounding box center [219, 157] width 10 height 9
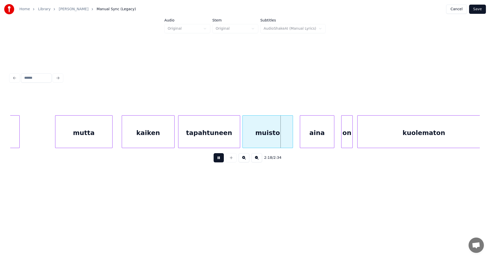
click at [220, 160] on button at bounding box center [219, 157] width 10 height 9
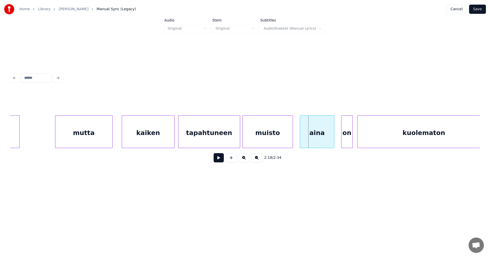
click at [220, 160] on button at bounding box center [219, 157] width 10 height 9
click at [339, 139] on div at bounding box center [339, 131] width 2 height 32
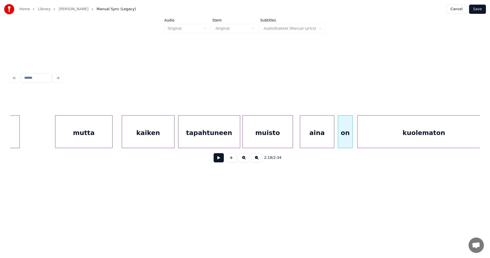
click at [326, 142] on div "aina" at bounding box center [317, 132] width 34 height 35
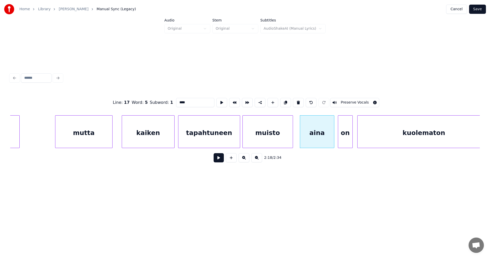
click at [217, 159] on button at bounding box center [219, 157] width 10 height 9
click at [217, 157] on button at bounding box center [219, 157] width 10 height 9
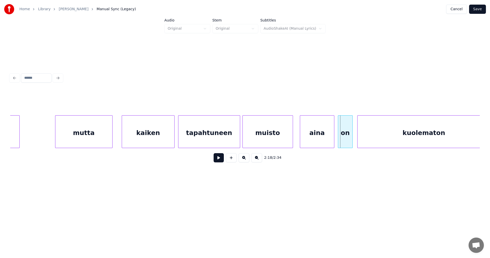
click at [220, 160] on button at bounding box center [219, 157] width 10 height 9
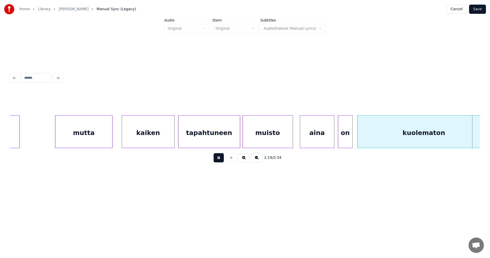
scroll to position [0, 16067]
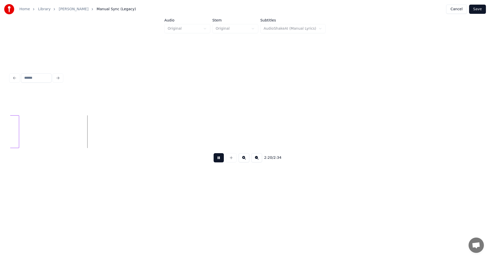
click at [221, 159] on button at bounding box center [219, 157] width 10 height 9
click at [476, 10] on button "Save" at bounding box center [477, 9] width 17 height 9
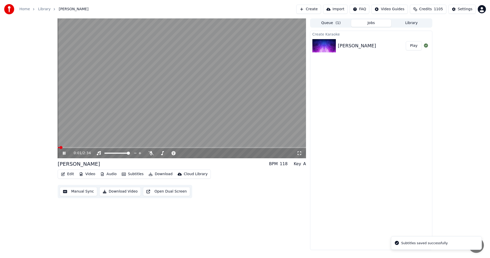
click at [71, 173] on button "Edit" at bounding box center [67, 173] width 17 height 7
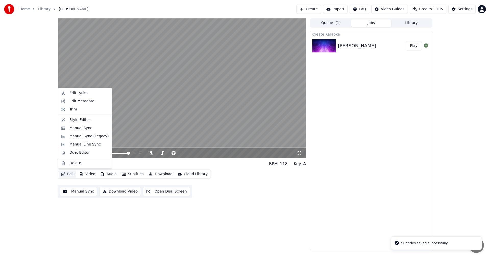
click at [21, 152] on div "0:02 / 2:34 Uska Dara BPM 118 Key A Edit Video Audio Subtitles Download Cloud L…" at bounding box center [245, 133] width 490 height 231
click at [71, 174] on button "Edit" at bounding box center [67, 173] width 17 height 7
click at [75, 137] on div "Manual Sync (Legacy)" at bounding box center [88, 135] width 39 height 5
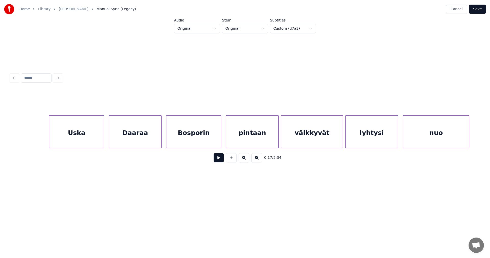
scroll to position [0, 1966]
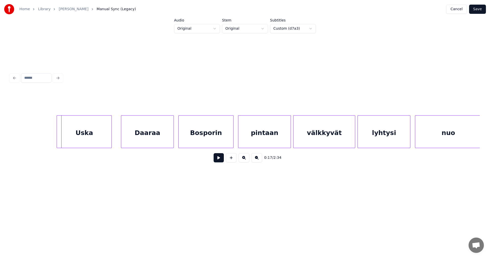
click at [84, 145] on div "Uska" at bounding box center [84, 132] width 55 height 35
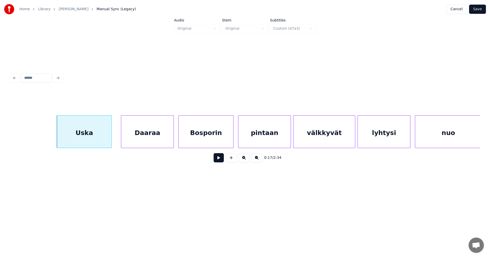
click at [219, 161] on button at bounding box center [219, 157] width 10 height 9
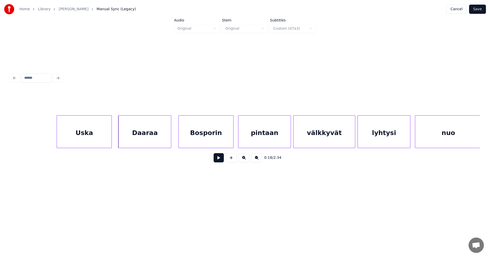
click at [156, 137] on div "Daaraa" at bounding box center [145, 132] width 52 height 35
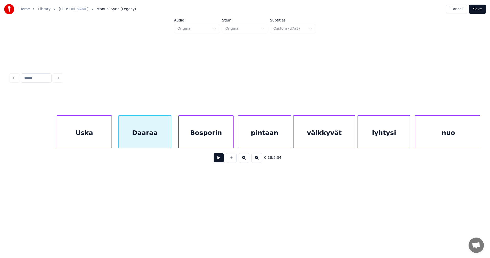
click at [221, 162] on button at bounding box center [219, 157] width 10 height 9
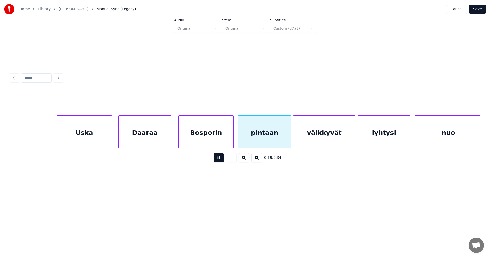
click at [221, 161] on button at bounding box center [219, 157] width 10 height 9
click at [221, 162] on button at bounding box center [219, 157] width 10 height 9
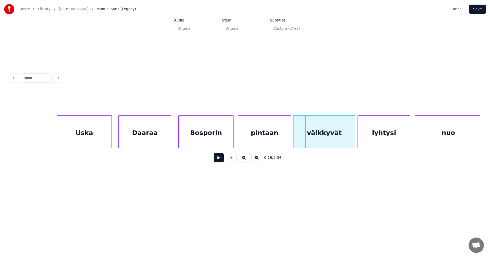
click at [221, 161] on button at bounding box center [219, 157] width 10 height 9
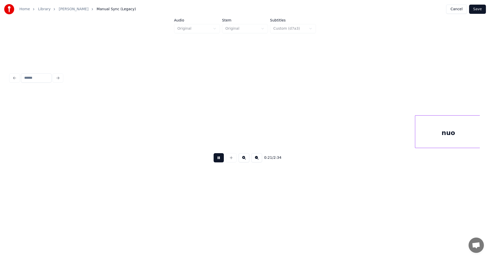
scroll to position [0, 2436]
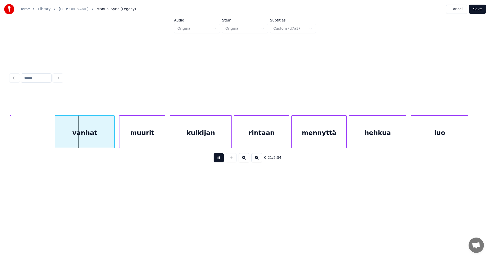
click at [221, 161] on button at bounding box center [219, 157] width 10 height 9
click at [100, 132] on div "vanhat" at bounding box center [81, 132] width 59 height 35
click at [103, 138] on div at bounding box center [103, 131] width 2 height 32
click at [124, 141] on div "muurit" at bounding box center [133, 132] width 45 height 35
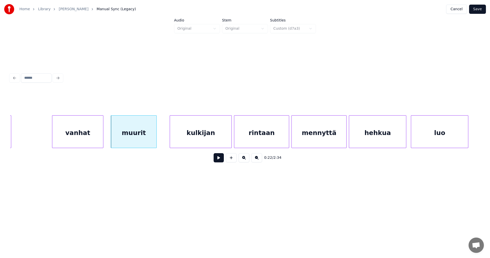
click at [222, 161] on button at bounding box center [219, 157] width 10 height 9
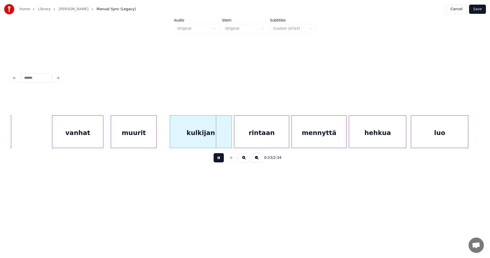
click at [222, 160] on button at bounding box center [219, 157] width 10 height 9
click at [226, 143] on div at bounding box center [226, 131] width 2 height 32
click at [246, 141] on div "rintaan" at bounding box center [257, 132] width 55 height 35
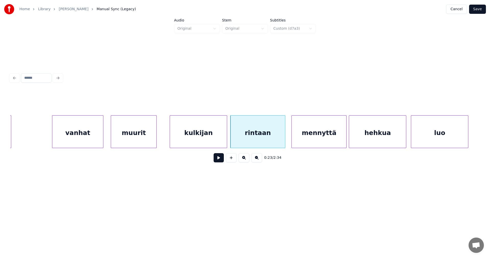
click at [222, 159] on button at bounding box center [219, 157] width 10 height 9
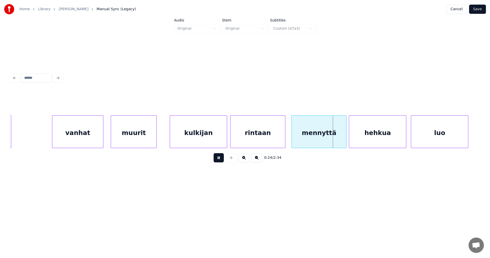
click at [222, 158] on button at bounding box center [219, 157] width 10 height 9
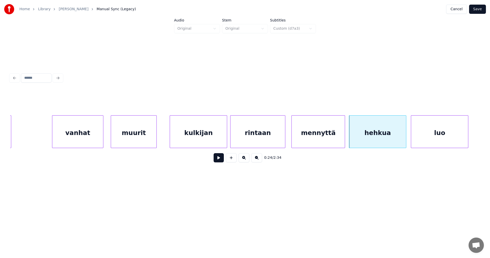
click at [343, 140] on div at bounding box center [344, 131] width 2 height 32
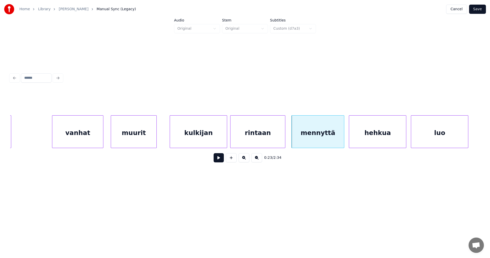
click at [219, 160] on button at bounding box center [219, 157] width 10 height 9
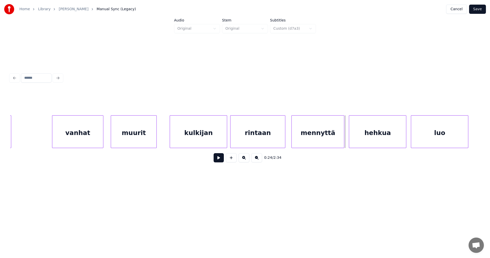
click at [219, 160] on button at bounding box center [219, 157] width 10 height 9
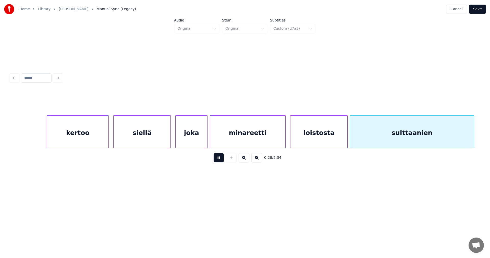
click at [219, 160] on button at bounding box center [219, 157] width 10 height 9
click at [301, 143] on div "loistosta" at bounding box center [318, 132] width 57 height 35
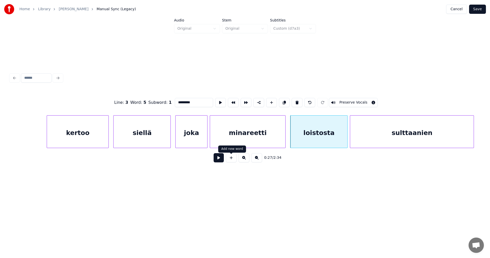
click at [218, 160] on button at bounding box center [219, 157] width 10 height 9
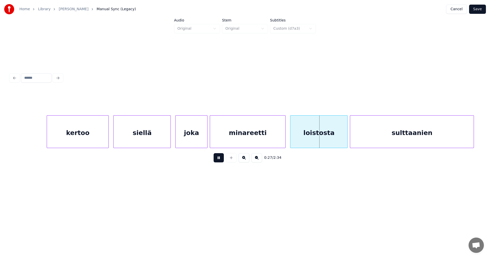
click at [220, 157] on button at bounding box center [219, 157] width 10 height 9
click at [343, 140] on div "loistosta" at bounding box center [316, 132] width 57 height 35
click at [291, 136] on div at bounding box center [291, 131] width 2 height 32
click at [216, 159] on button at bounding box center [219, 157] width 10 height 9
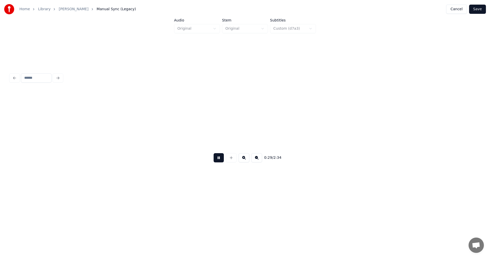
scroll to position [0, 3376]
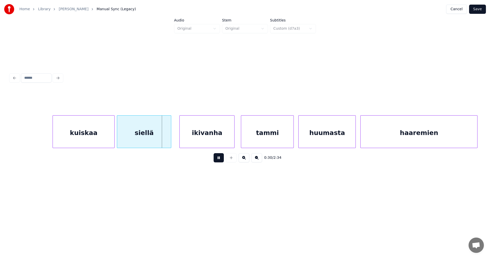
drag, startPoint x: 218, startPoint y: 157, endPoint x: 189, endPoint y: 154, distance: 29.8
click at [218, 157] on button at bounding box center [219, 157] width 10 height 9
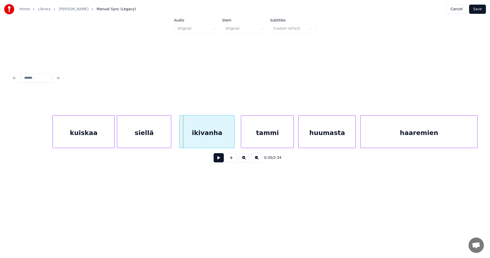
click at [106, 132] on div "kuiskaa" at bounding box center [84, 132] width 62 height 35
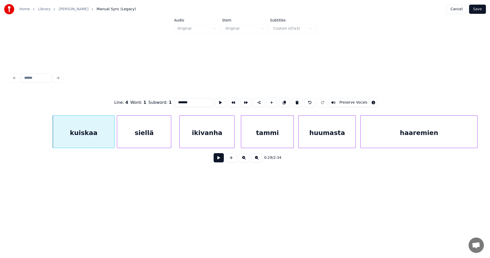
click at [219, 162] on button at bounding box center [219, 157] width 10 height 9
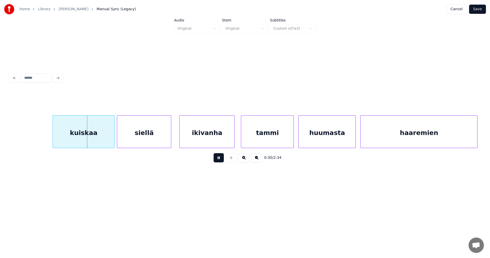
click at [218, 160] on button at bounding box center [219, 157] width 10 height 9
click at [110, 139] on div at bounding box center [111, 131] width 2 height 32
click at [136, 138] on div "siellä" at bounding box center [143, 132] width 54 height 35
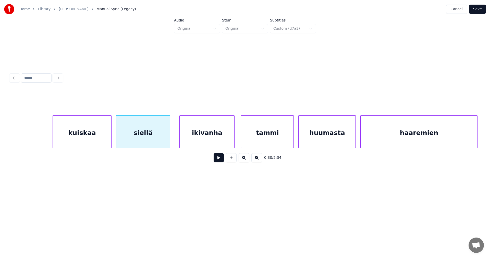
click at [216, 161] on button at bounding box center [219, 157] width 10 height 9
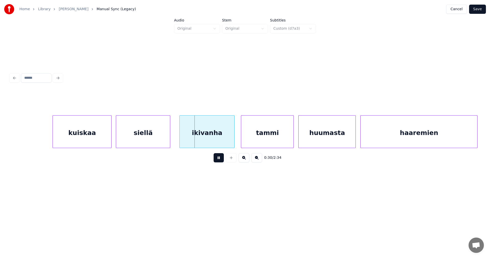
click at [218, 160] on button at bounding box center [219, 157] width 10 height 9
click at [219, 145] on div "ikivanha" at bounding box center [206, 132] width 55 height 35
click at [253, 144] on div "tammi" at bounding box center [266, 132] width 52 height 35
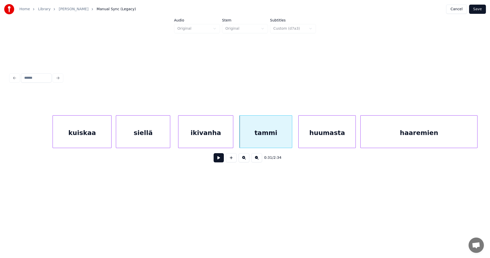
click at [222, 162] on button at bounding box center [219, 157] width 10 height 9
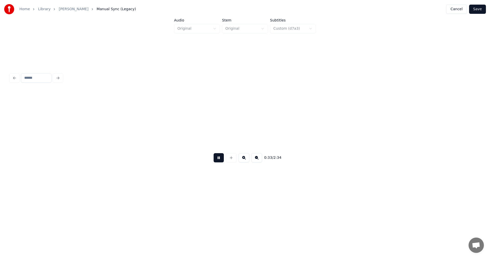
scroll to position [0, 3846]
click at [221, 160] on button at bounding box center [219, 157] width 10 height 9
click at [479, 11] on button "Save" at bounding box center [477, 9] width 17 height 9
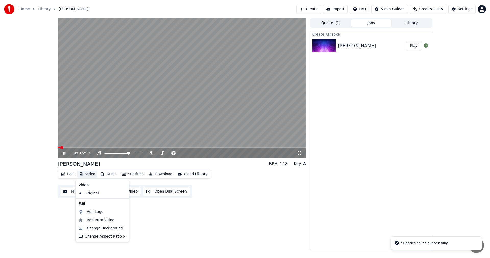
click at [89, 174] on button "Video" at bounding box center [87, 173] width 20 height 7
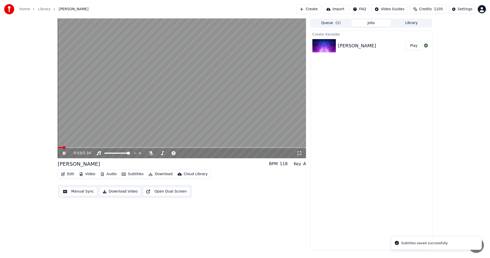
drag, startPoint x: 233, startPoint y: 188, endPoint x: 173, endPoint y: 163, distance: 64.8
click at [233, 188] on div "Edit Video Audio Subtitles Download Cloud Library Manual Sync Download Video Op…" at bounding box center [182, 183] width 248 height 29
click at [149, 152] on icon at bounding box center [151, 153] width 5 height 4
click at [90, 175] on button "Video" at bounding box center [87, 173] width 20 height 7
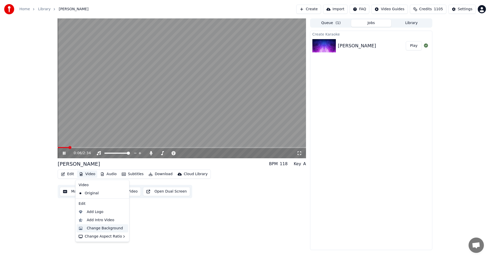
click at [99, 225] on div "Change Background" at bounding box center [105, 227] width 36 height 5
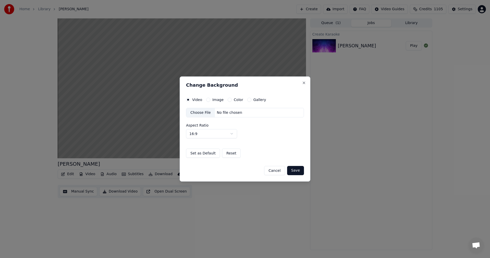
click at [209, 100] on button "Image" at bounding box center [208, 99] width 4 height 4
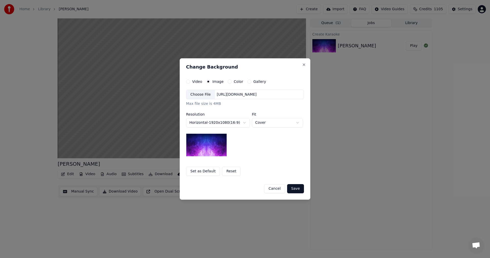
click at [205, 94] on div "Choose File" at bounding box center [200, 94] width 29 height 9
click at [300, 188] on button "Save" at bounding box center [295, 188] width 17 height 9
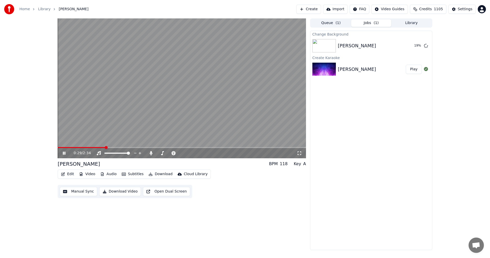
click at [64, 151] on icon at bounding box center [68, 153] width 12 height 4
click at [461, 11] on div "Settings" at bounding box center [465, 9] width 15 height 5
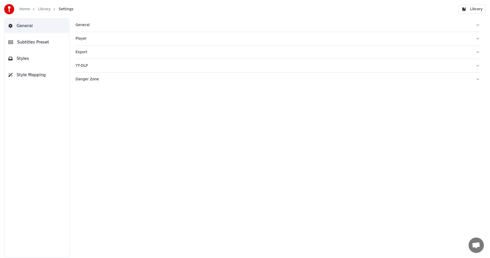
click at [39, 44] on span "Subtitles Preset" at bounding box center [33, 42] width 32 height 6
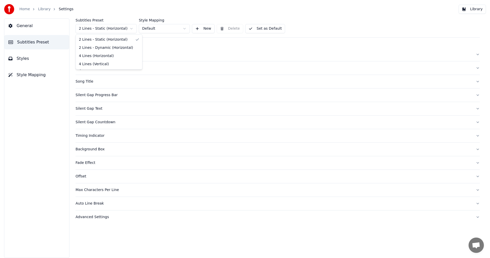
click at [111, 28] on html "Home Library Settings Library General Subtitles Preset Styles Style Mapping Sub…" at bounding box center [245, 129] width 490 height 258
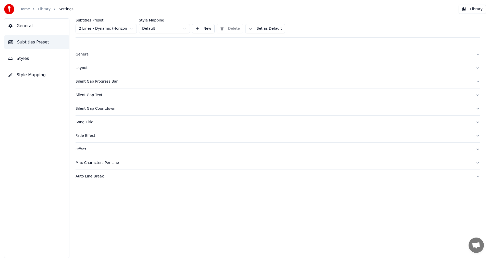
click at [31, 60] on button "Styles" at bounding box center [36, 58] width 65 height 14
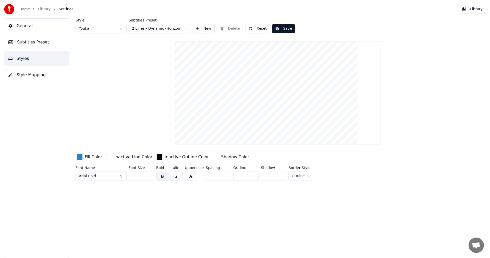
click at [150, 177] on input "**" at bounding box center [142, 175] width 26 height 9
type input "**"
click at [150, 177] on input "**" at bounding box center [142, 175] width 26 height 9
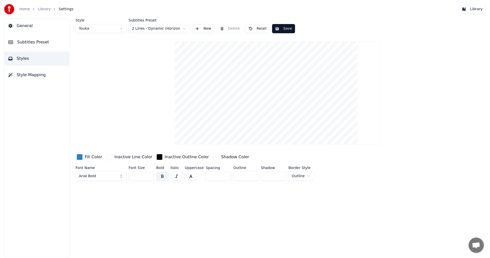
click at [281, 28] on button "Save" at bounding box center [283, 28] width 23 height 9
click at [474, 10] on button "Library" at bounding box center [472, 9] width 27 height 9
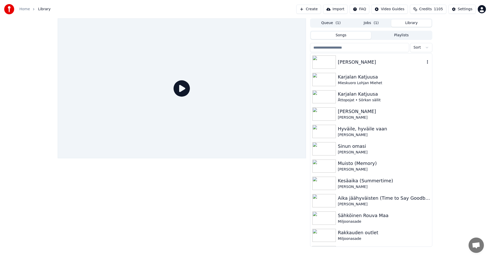
click at [346, 60] on div "[PERSON_NAME]" at bounding box center [381, 61] width 87 height 7
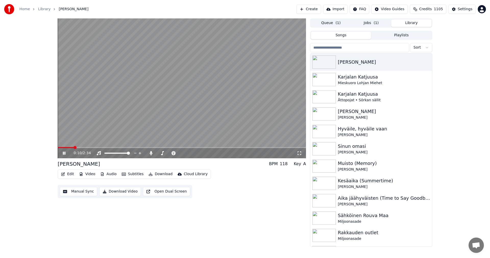
click at [73, 147] on span at bounding box center [182, 147] width 248 height 1
click at [64, 153] on icon at bounding box center [68, 153] width 12 height 4
click at [463, 10] on div "Settings" at bounding box center [465, 9] width 15 height 5
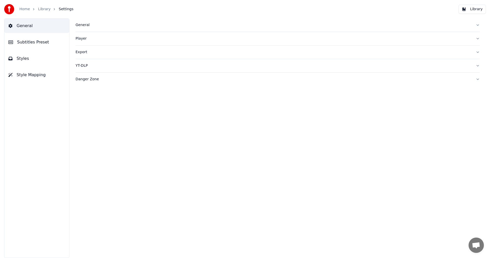
click at [33, 41] on span "Subtitles Preset" at bounding box center [33, 42] width 32 height 6
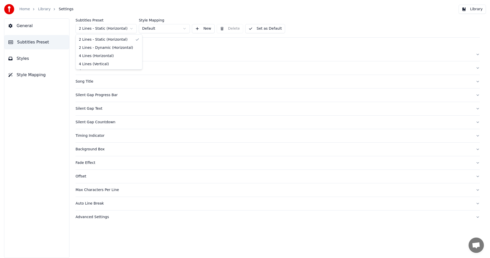
click at [127, 29] on html "Home Library Settings Library General Subtitles Preset Styles Style Mapping Sub…" at bounding box center [245, 129] width 490 height 258
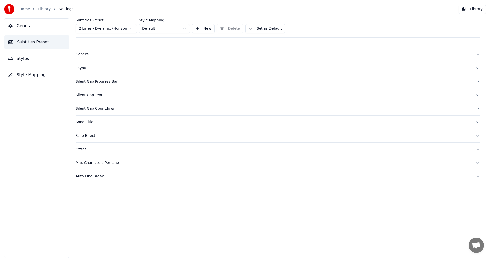
click at [31, 58] on button "Styles" at bounding box center [36, 58] width 65 height 14
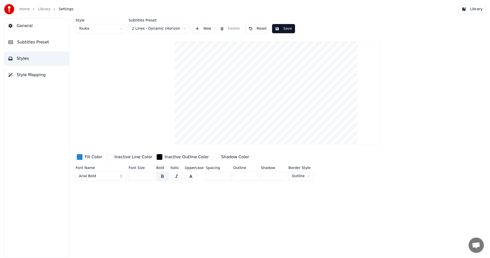
click at [149, 176] on input "**" at bounding box center [142, 175] width 26 height 9
type input "**"
click at [149, 176] on input "**" at bounding box center [142, 175] width 26 height 9
drag, startPoint x: 282, startPoint y: 31, endPoint x: 291, endPoint y: 38, distance: 11.5
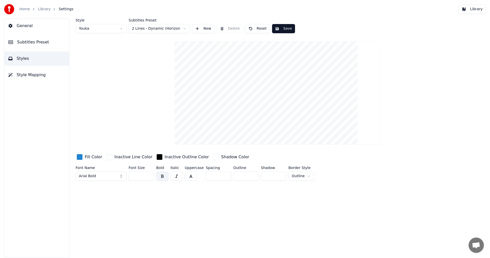
click at [282, 31] on button "Save" at bounding box center [283, 28] width 23 height 9
click at [481, 11] on button "Library" at bounding box center [472, 9] width 27 height 9
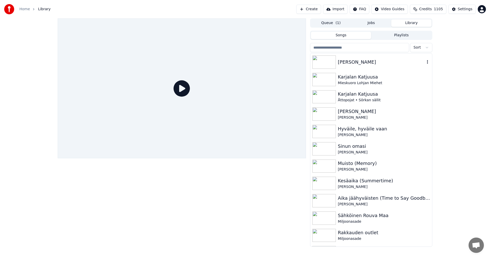
drag, startPoint x: 340, startPoint y: 63, endPoint x: 339, endPoint y: 65, distance: 2.6
click at [339, 63] on div "[PERSON_NAME]" at bounding box center [381, 61] width 87 height 7
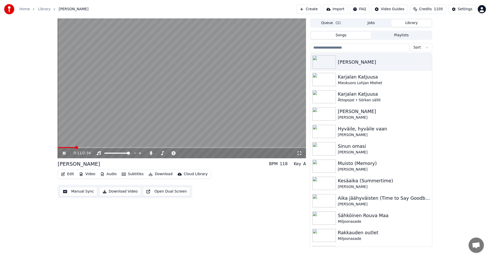
click at [76, 147] on span at bounding box center [182, 147] width 248 height 1
click at [194, 148] on span at bounding box center [182, 147] width 248 height 1
click at [237, 147] on span at bounding box center [182, 147] width 248 height 1
click at [257, 147] on span at bounding box center [157, 147] width 199 height 1
click at [263, 147] on span at bounding box center [160, 147] width 205 height 1
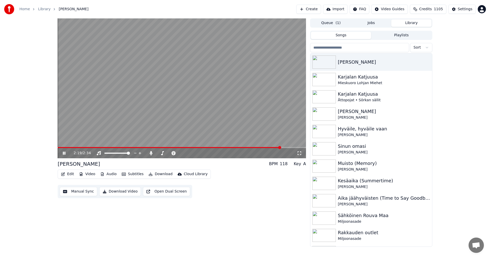
click at [64, 152] on icon at bounding box center [68, 153] width 12 height 4
click at [63, 147] on span at bounding box center [60, 147] width 5 height 1
click at [64, 154] on icon at bounding box center [64, 153] width 3 height 4
click at [63, 153] on icon at bounding box center [68, 153] width 12 height 4
click at [94, 175] on button "Video" at bounding box center [87, 173] width 20 height 7
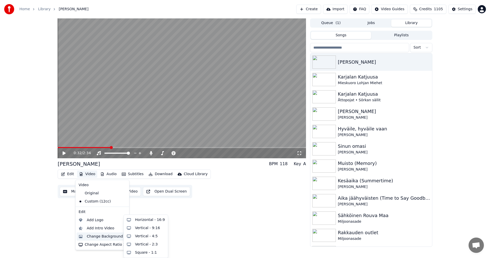
click at [103, 236] on div "Change Background" at bounding box center [105, 236] width 36 height 5
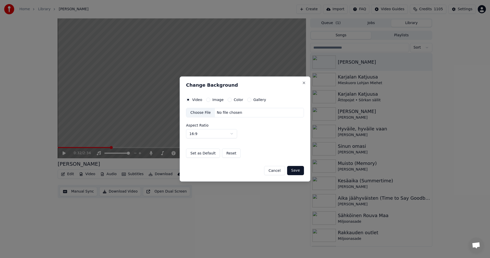
click at [208, 99] on button "Image" at bounding box center [208, 99] width 4 height 4
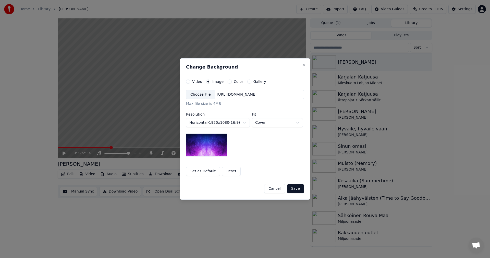
click at [203, 96] on div "Choose File" at bounding box center [200, 94] width 29 height 9
click at [297, 189] on button "Save" at bounding box center [295, 188] width 17 height 9
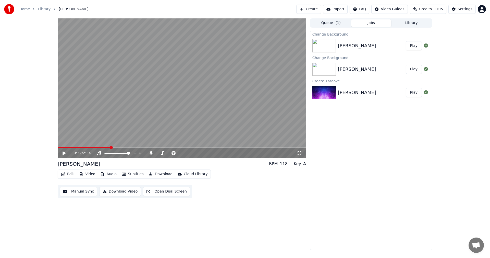
click at [413, 45] on button "Play" at bounding box center [414, 45] width 16 height 9
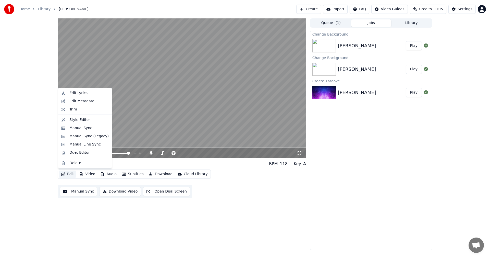
click at [72, 171] on button "Edit" at bounding box center [67, 173] width 17 height 7
click at [91, 100] on div "Edit Metadata" at bounding box center [81, 101] width 25 height 5
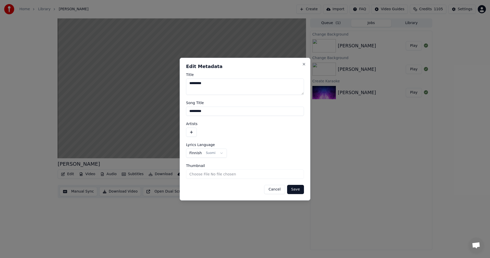
click at [192, 132] on button "button" at bounding box center [191, 131] width 11 height 9
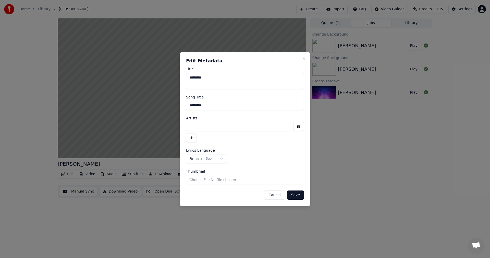
click at [198, 126] on input at bounding box center [238, 126] width 105 height 9
type input "**********"
click at [297, 195] on button "Save" at bounding box center [295, 194] width 17 height 9
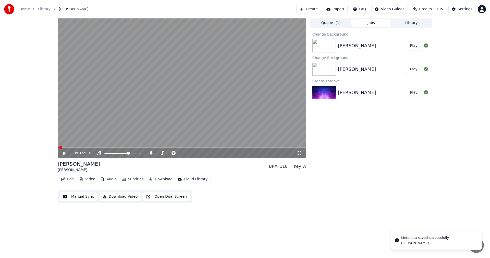
click at [59, 147] on span at bounding box center [59, 147] width 2 height 1
click at [152, 153] on icon at bounding box center [151, 153] width 3 height 4
click at [64, 154] on icon at bounding box center [64, 152] width 3 height 3
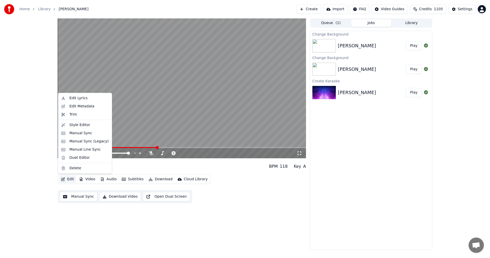
click at [70, 178] on button "Edit" at bounding box center [67, 178] width 17 height 7
click at [87, 142] on div "Manual Sync (Legacy)" at bounding box center [88, 141] width 39 height 5
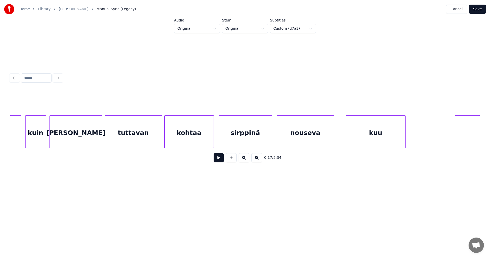
scroll to position [0, 6308]
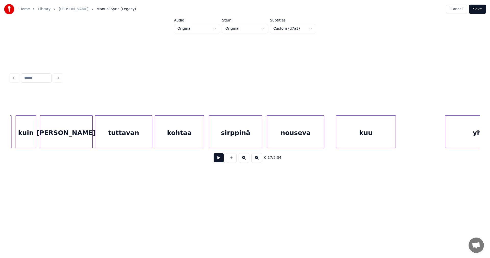
click at [84, 132] on div "[PERSON_NAME]" at bounding box center [66, 132] width 52 height 35
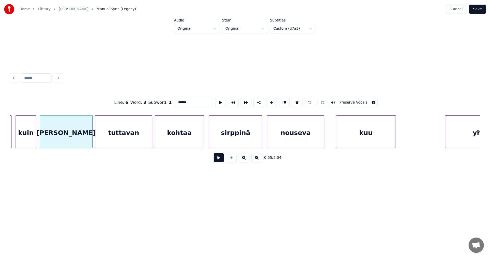
click at [196, 135] on div "kohtaa" at bounding box center [179, 132] width 49 height 35
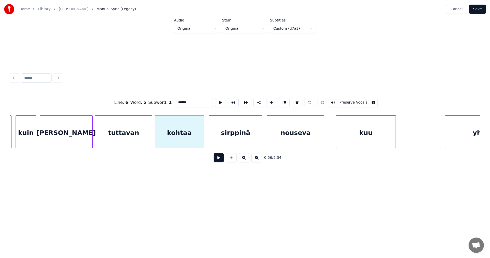
click at [240, 141] on div "sirppinä" at bounding box center [235, 132] width 53 height 35
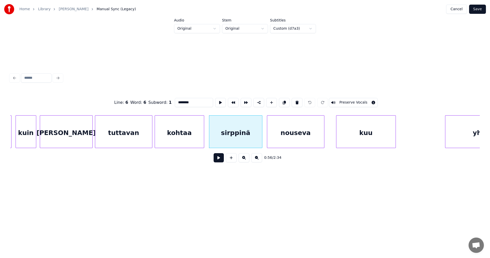
click at [286, 142] on div "nouseva" at bounding box center [295, 132] width 57 height 35
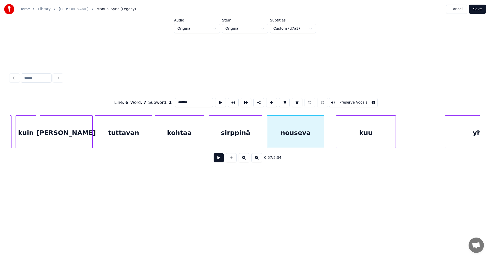
click at [358, 141] on div "kuu" at bounding box center [365, 132] width 59 height 35
type input "***"
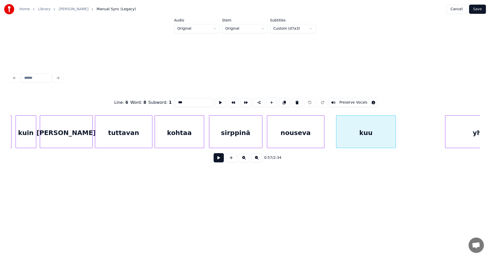
click at [456, 9] on button "Cancel" at bounding box center [456, 9] width 21 height 9
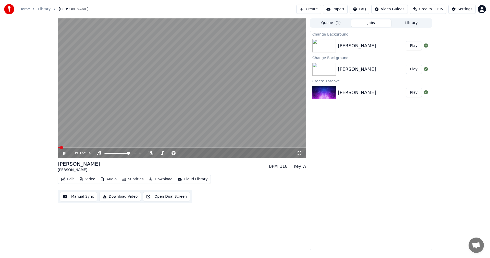
click at [65, 151] on icon at bounding box center [68, 153] width 12 height 4
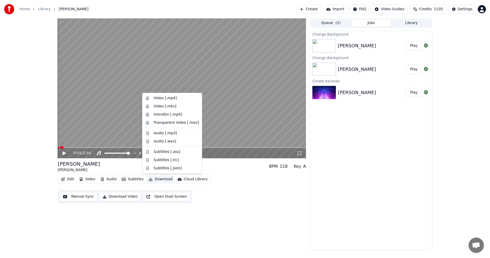
click at [159, 179] on button "Download" at bounding box center [161, 178] width 28 height 7
click at [173, 98] on div "Video [.mp4]" at bounding box center [165, 97] width 23 height 5
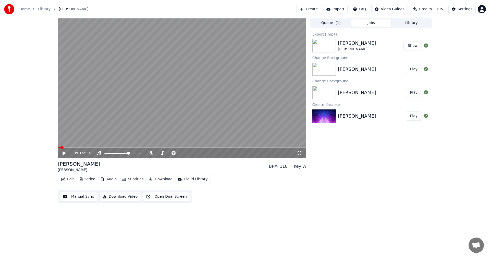
click at [411, 45] on button "Show" at bounding box center [413, 45] width 18 height 9
